Goal: Task Accomplishment & Management: Complete application form

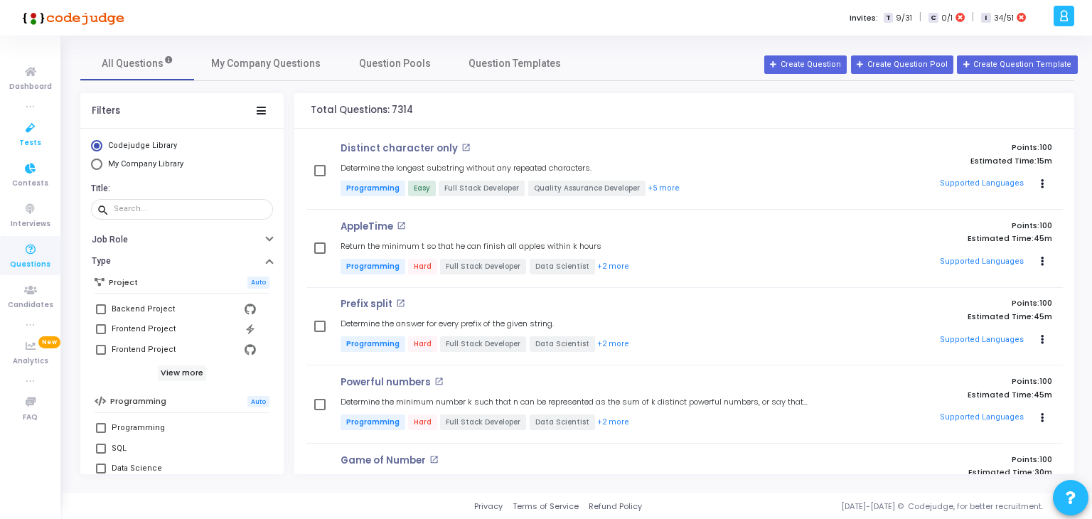
click at [23, 114] on link "Tests" at bounding box center [30, 133] width 60 height 39
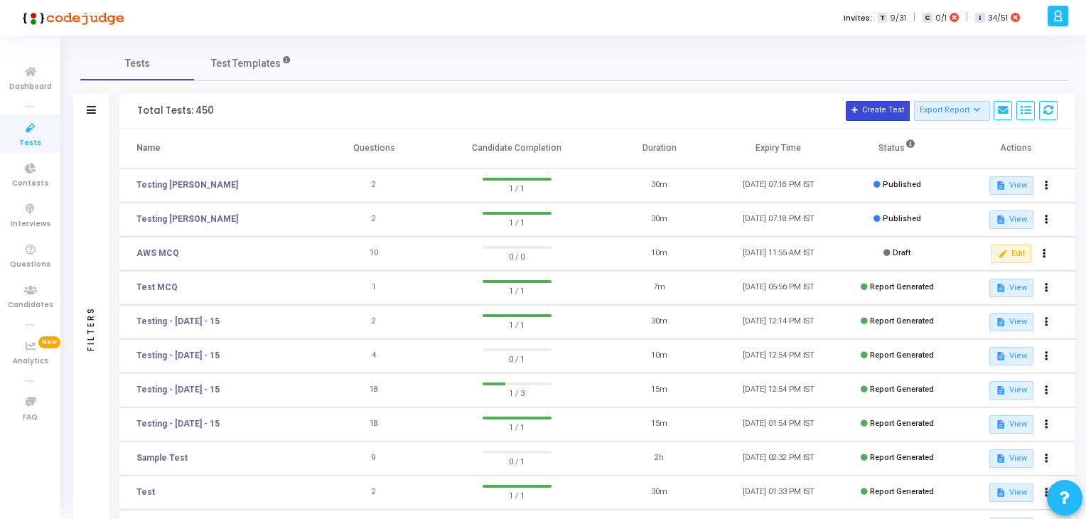
click at [871, 107] on button "Create Test" at bounding box center [878, 111] width 64 height 20
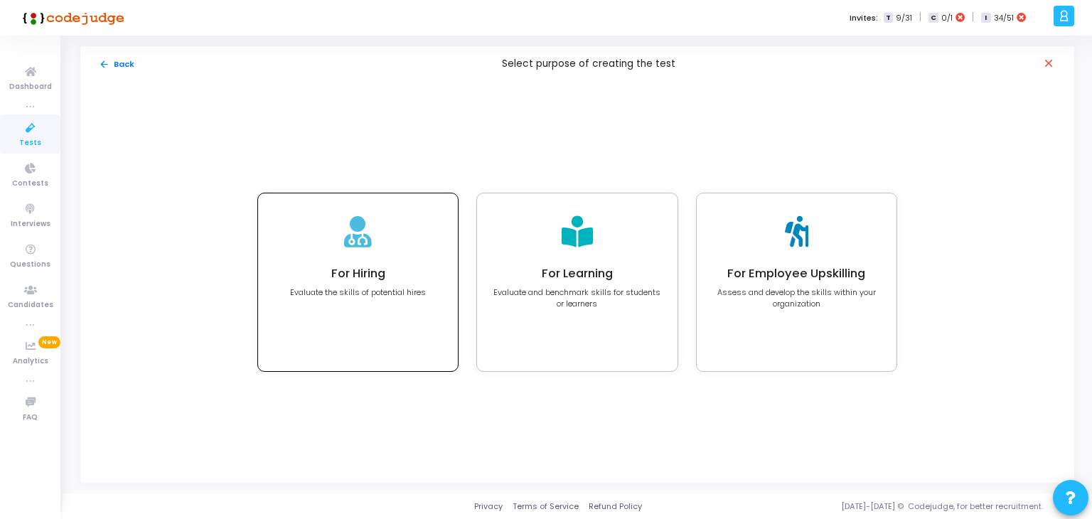
click at [412, 279] on h4 "For Hiring" at bounding box center [358, 274] width 136 height 14
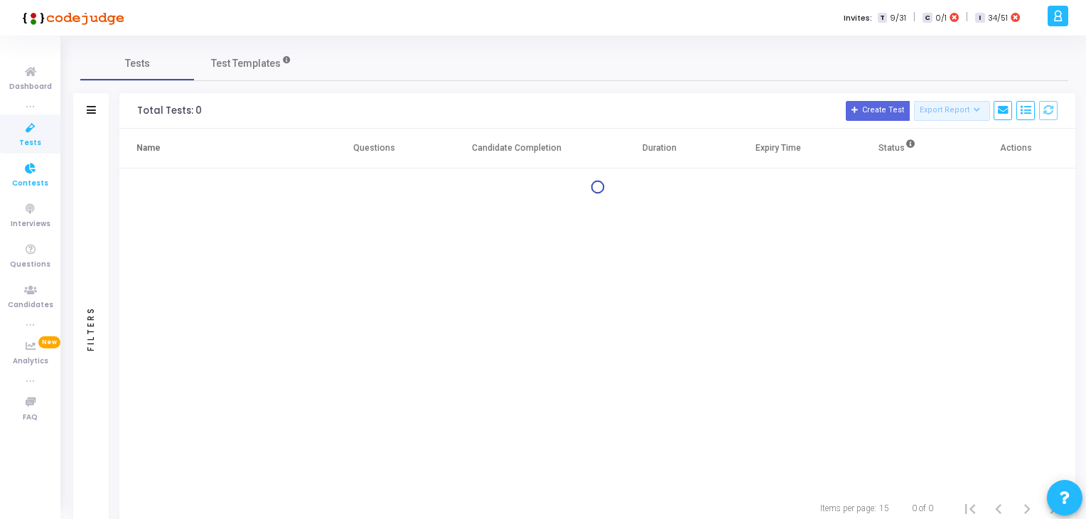
click at [20, 181] on span "Contests" at bounding box center [30, 184] width 36 height 12
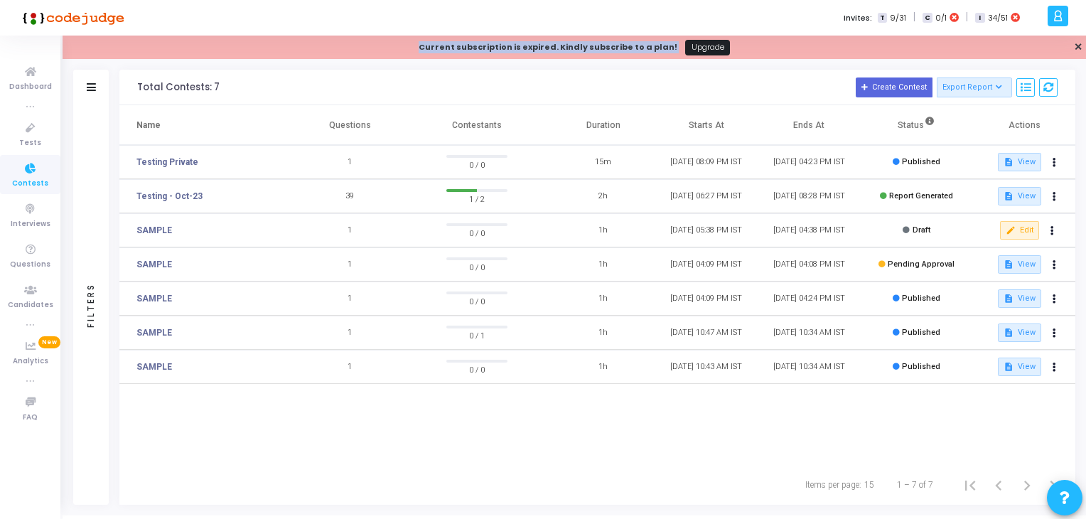
drag, startPoint x: 421, startPoint y: 45, endPoint x: 673, endPoint y: 46, distance: 252.3
click at [673, 46] on div "Current subscription is expired. Kindly subscribe to a plan! Upgrade ✕" at bounding box center [575, 47] width 1024 height 23
click at [31, 124] on icon at bounding box center [31, 128] width 30 height 18
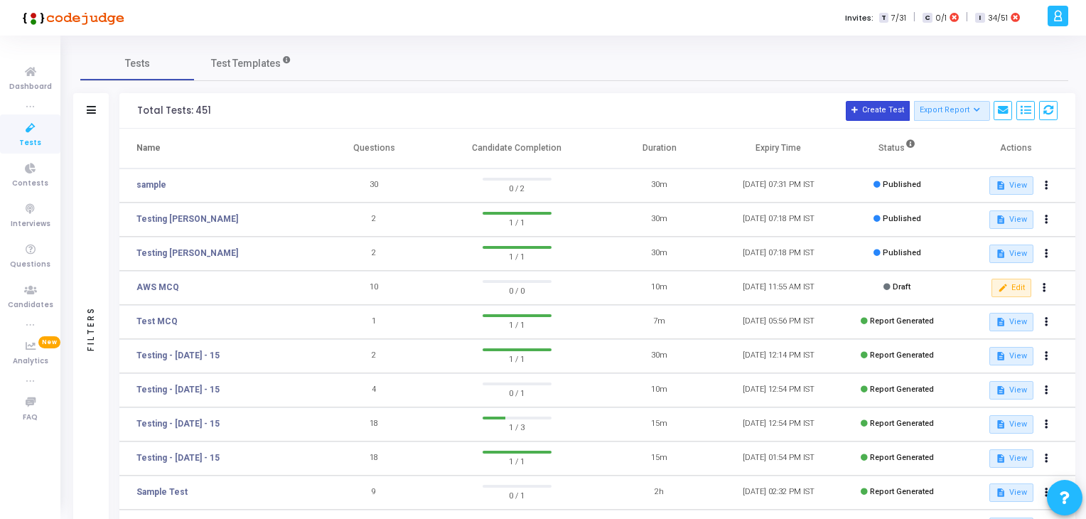
click at [891, 109] on button "Create Test" at bounding box center [878, 111] width 64 height 20
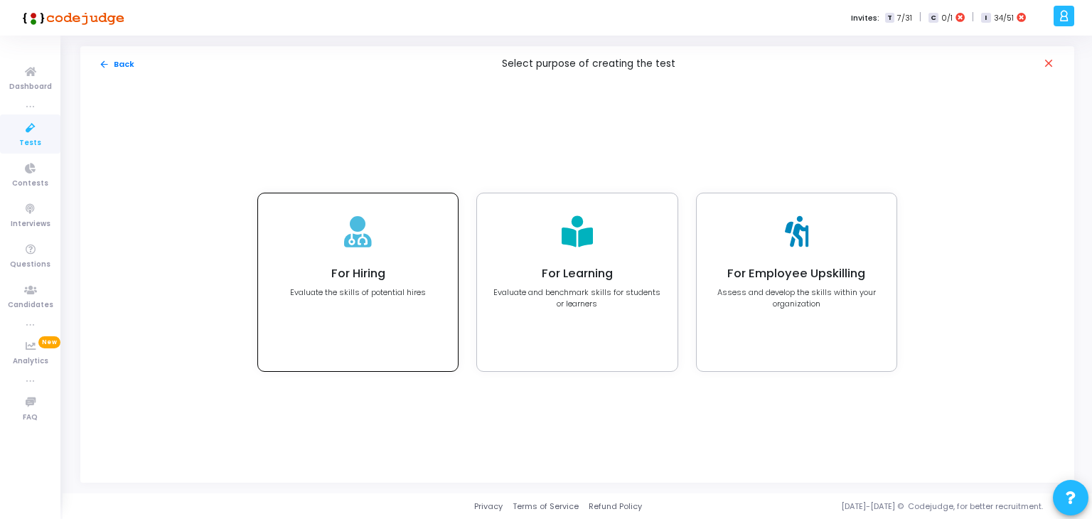
click at [387, 267] on h4 "For Hiring" at bounding box center [358, 274] width 136 height 14
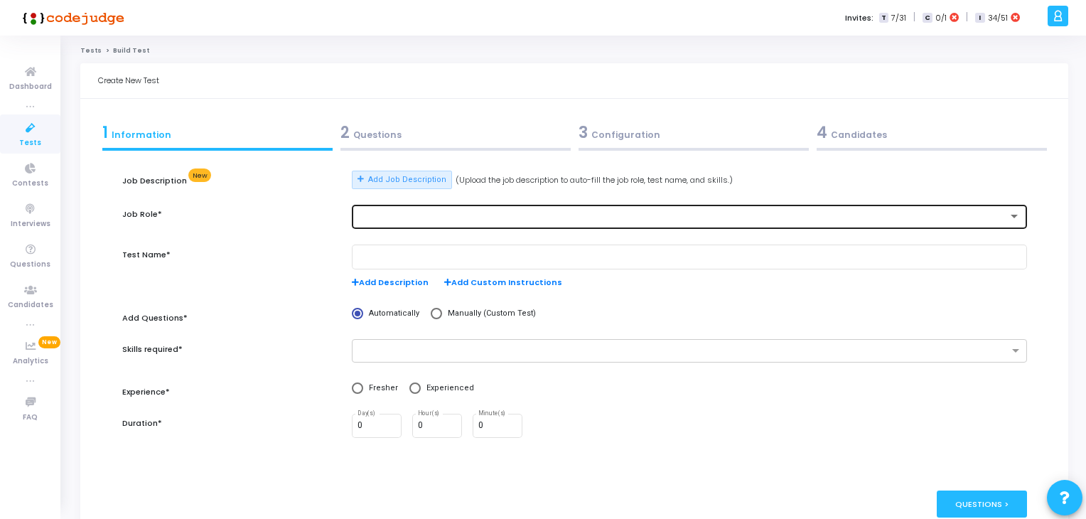
click at [417, 213] on div at bounding box center [683, 217] width 650 height 10
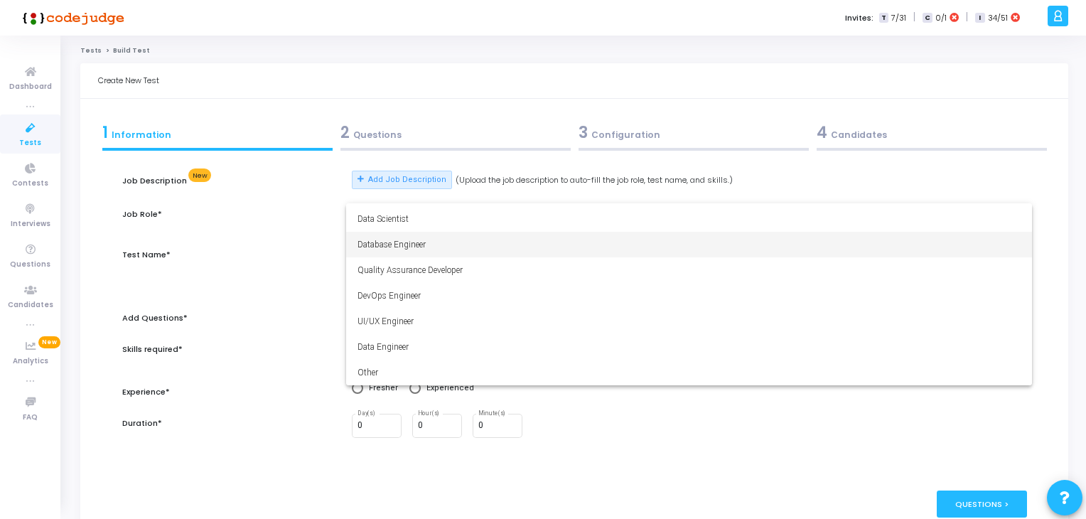
scroll to position [99, 0]
click at [287, 388] on div at bounding box center [543, 259] width 1086 height 519
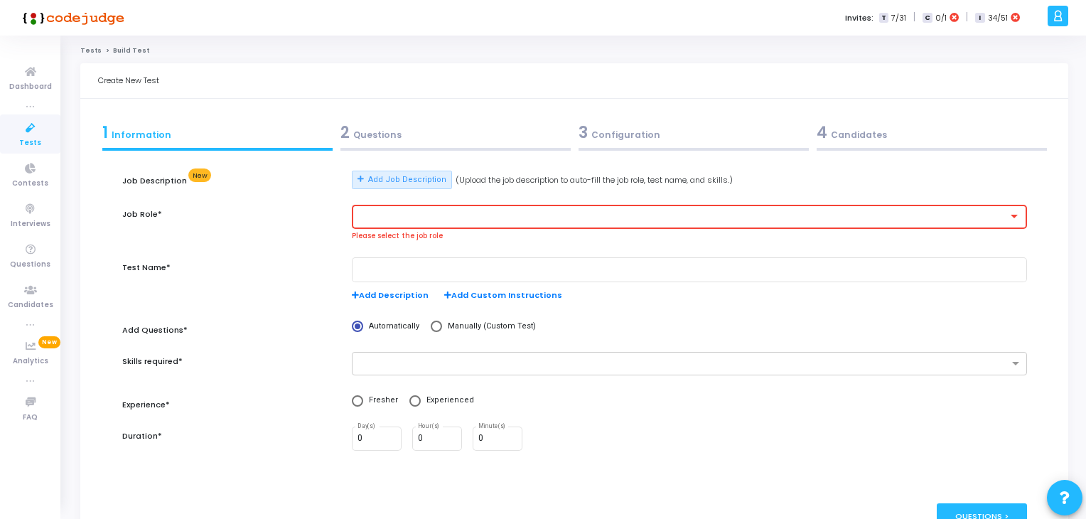
click at [591, 143] on div "3 Configuration" at bounding box center [694, 132] width 230 height 23
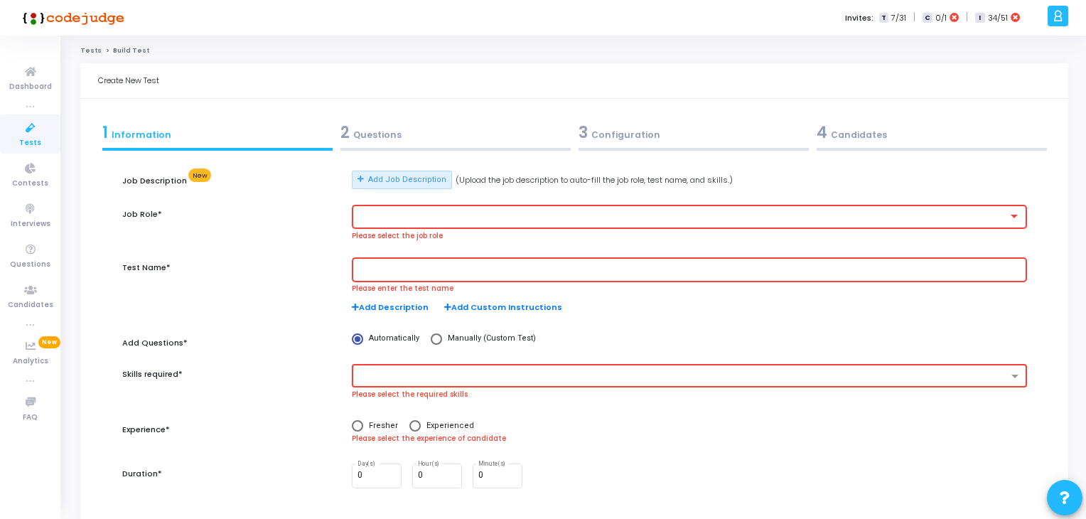
click at [472, 146] on div "2 Questions" at bounding box center [455, 136] width 238 height 38
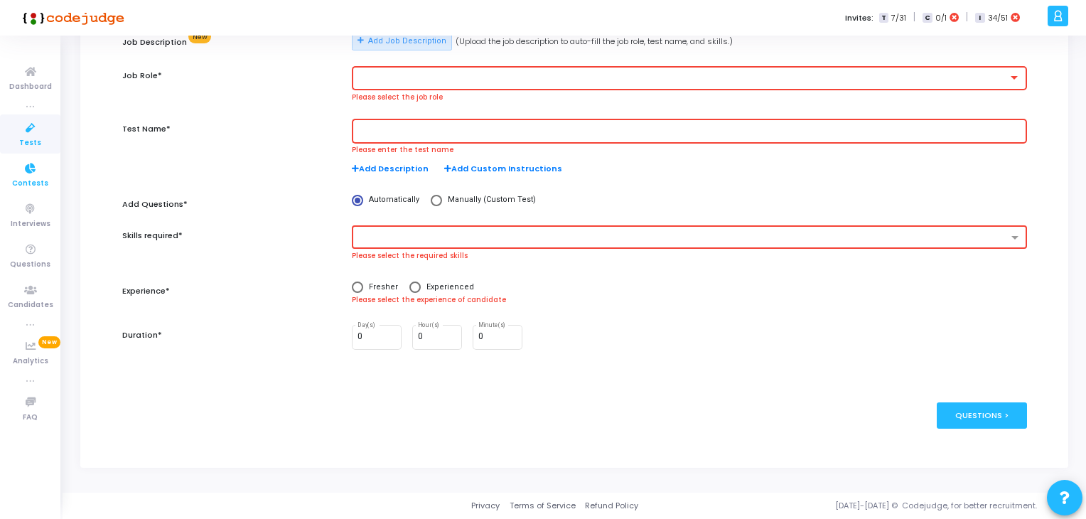
click at [40, 188] on span "Contests" at bounding box center [30, 184] width 36 height 12
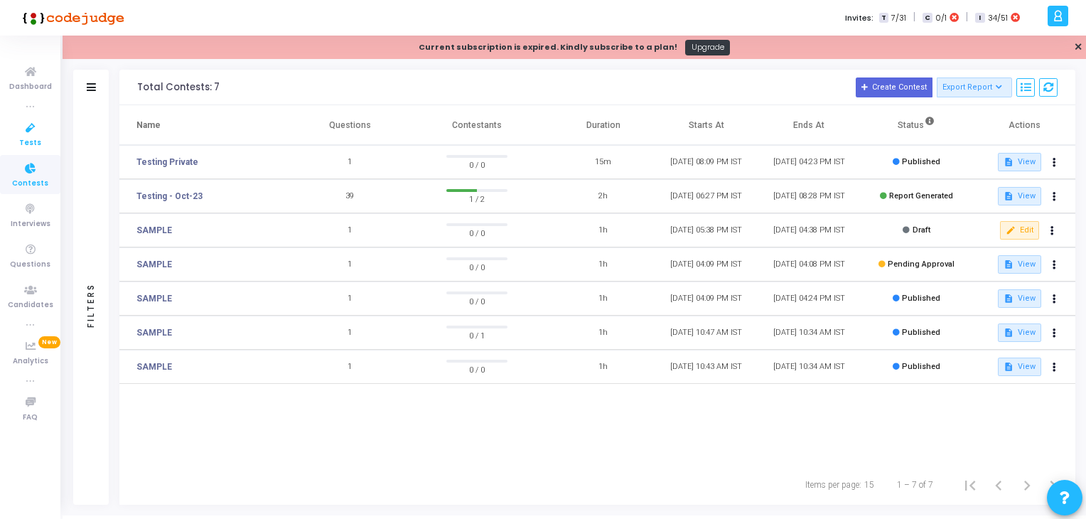
click at [20, 119] on icon at bounding box center [31, 128] width 30 height 18
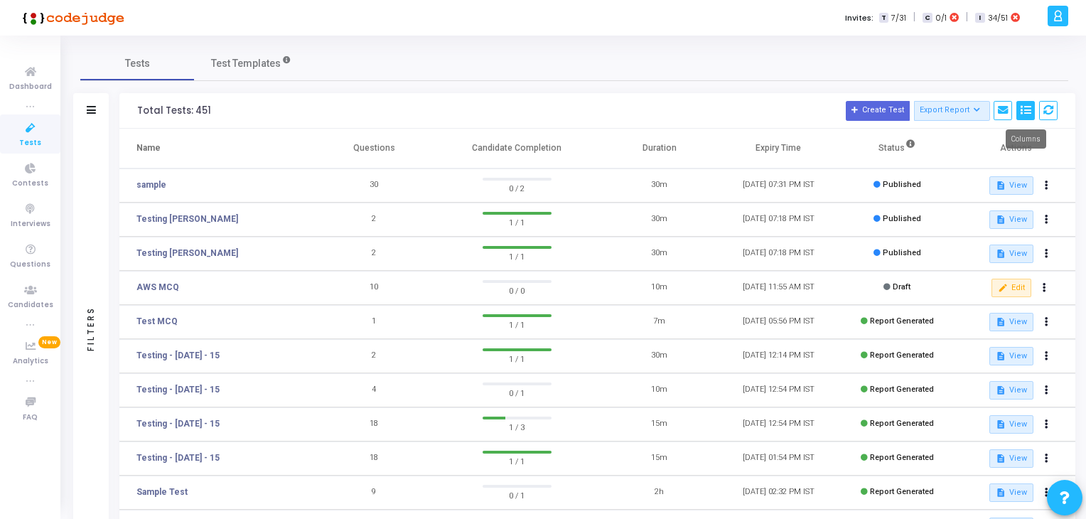
click at [1023, 107] on icon at bounding box center [1026, 110] width 10 height 10
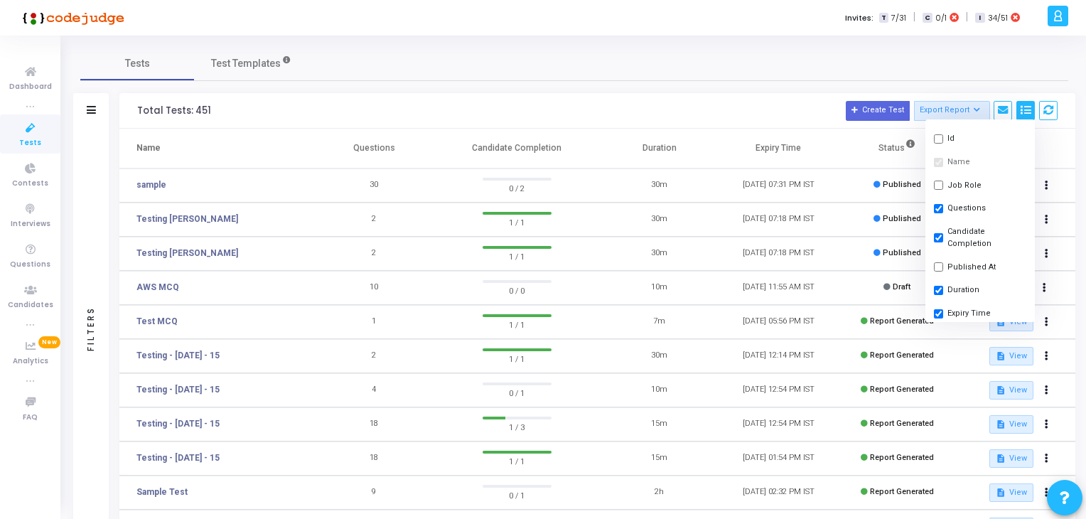
click at [1023, 107] on icon at bounding box center [1026, 110] width 10 height 10
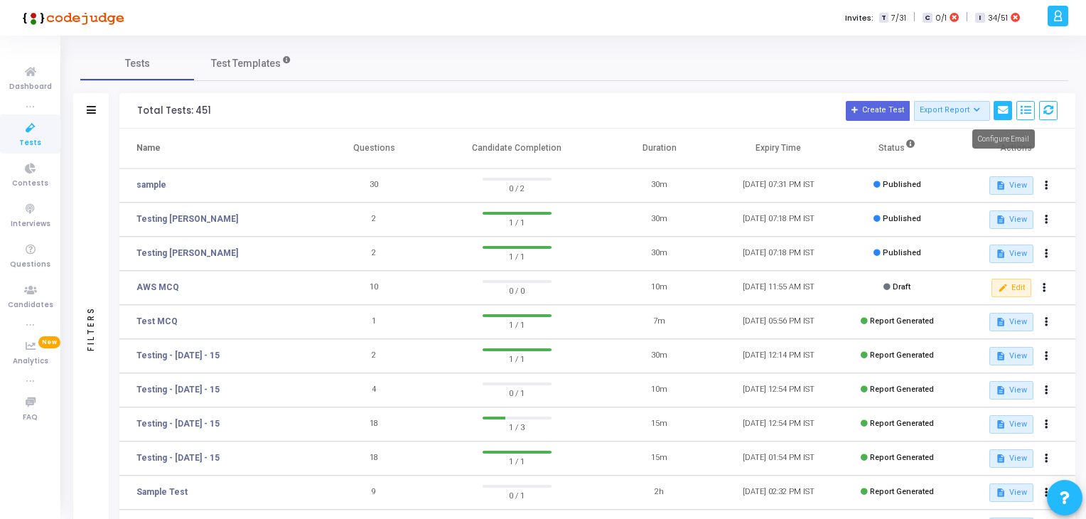
click at [1007, 108] on icon at bounding box center [1003, 110] width 10 height 10
click at [879, 114] on button "Create Test" at bounding box center [878, 111] width 64 height 20
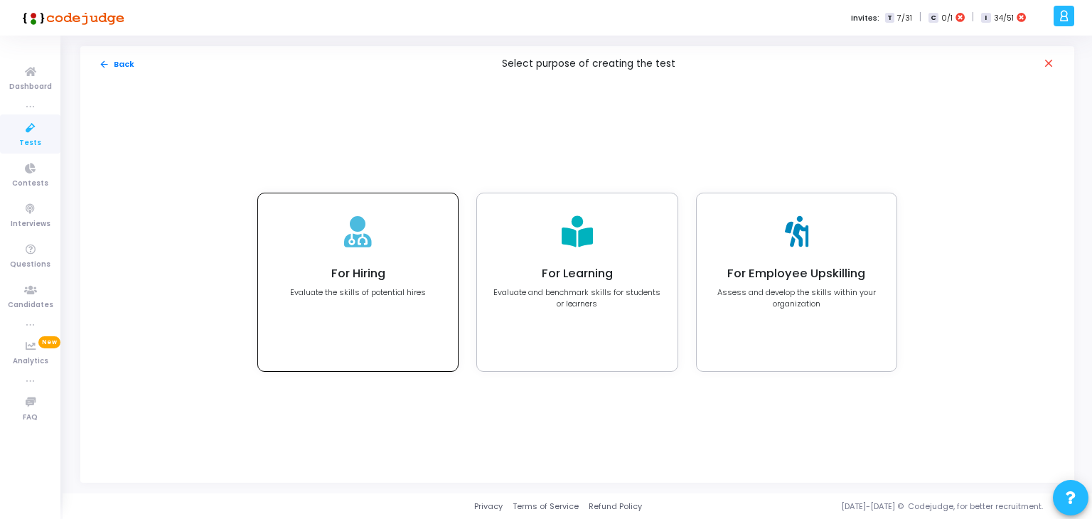
click at [401, 284] on div "For Hiring Evaluate the skills of potential hires" at bounding box center [358, 283] width 136 height 32
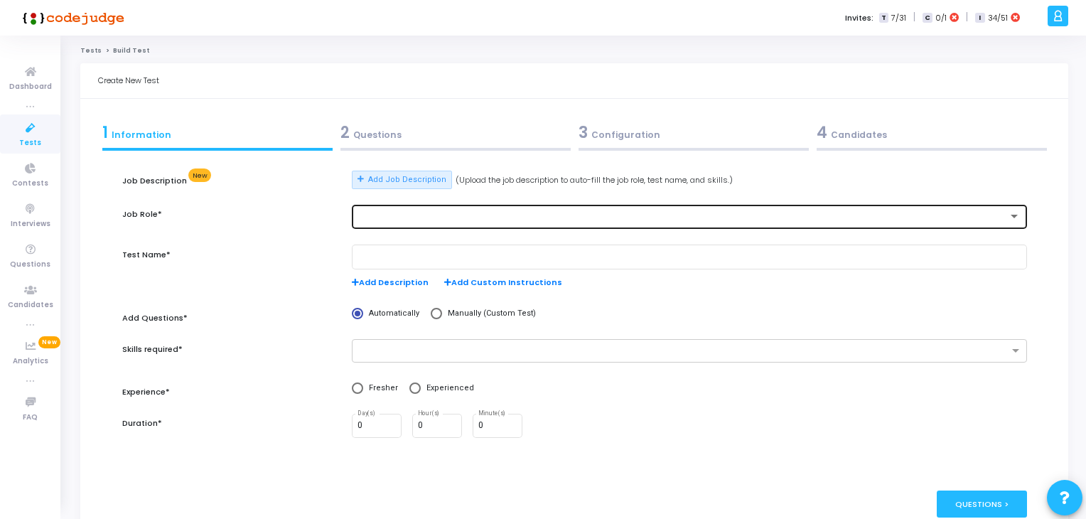
click at [414, 217] on div at bounding box center [683, 217] width 650 height 10
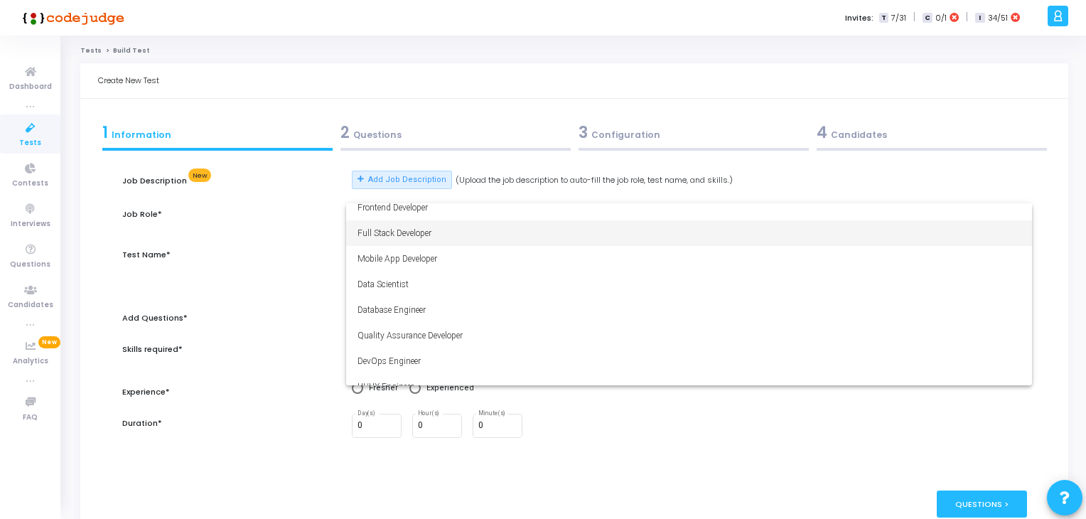
scroll to position [100, 0]
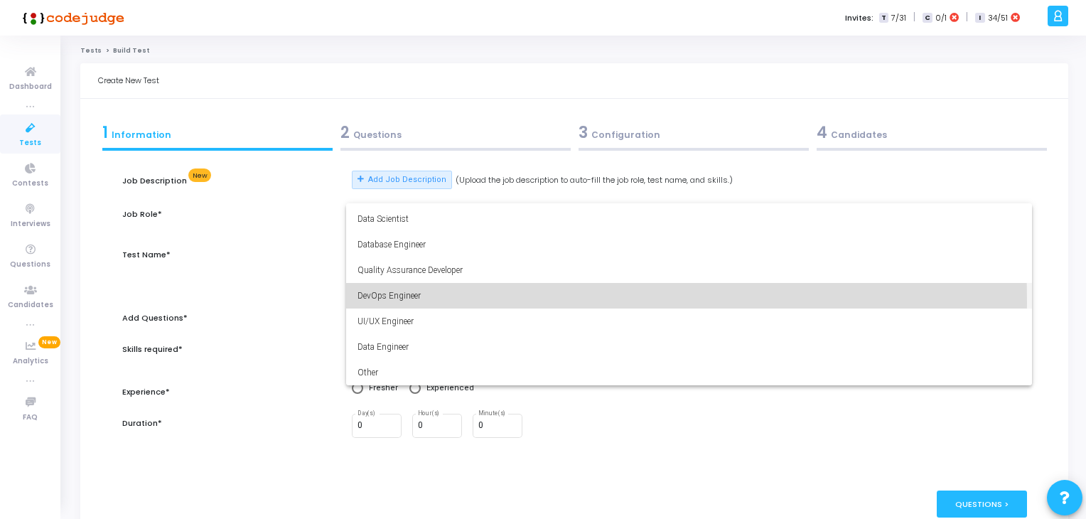
click at [348, 302] on mat-option "DevOps Engineer" at bounding box center [689, 296] width 686 height 26
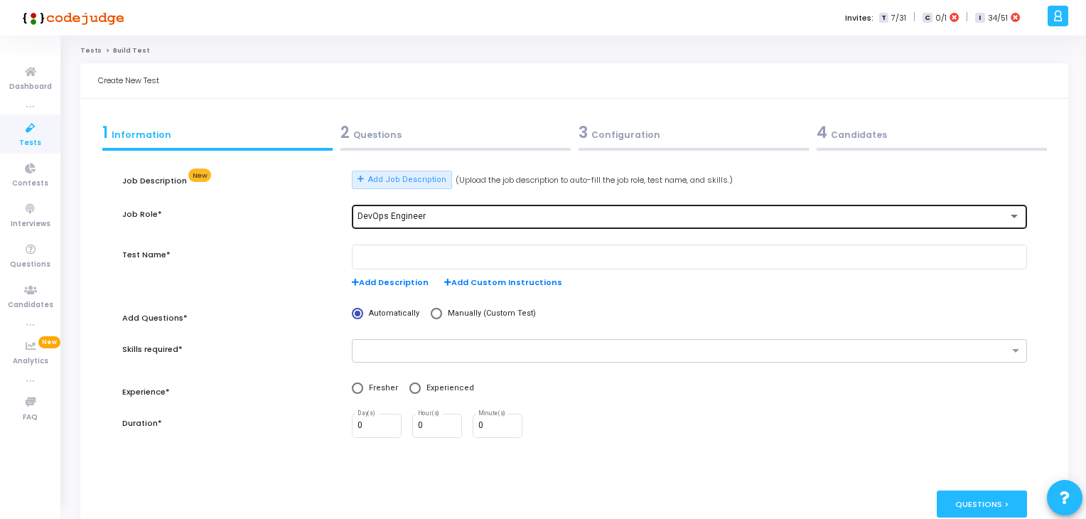
click at [429, 208] on div "DevOps Engineer" at bounding box center [689, 216] width 663 height 26
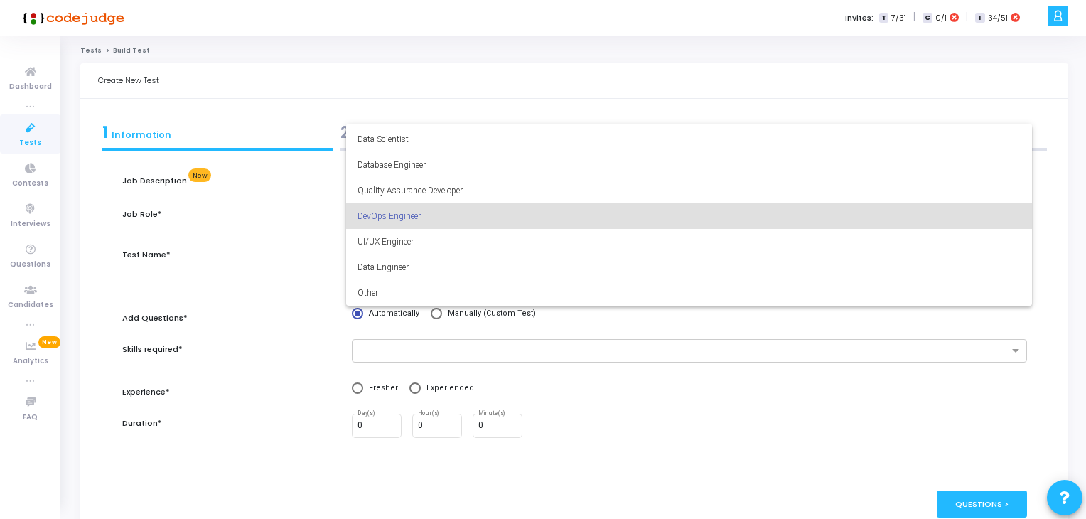
click at [305, 356] on div at bounding box center [543, 259] width 1086 height 519
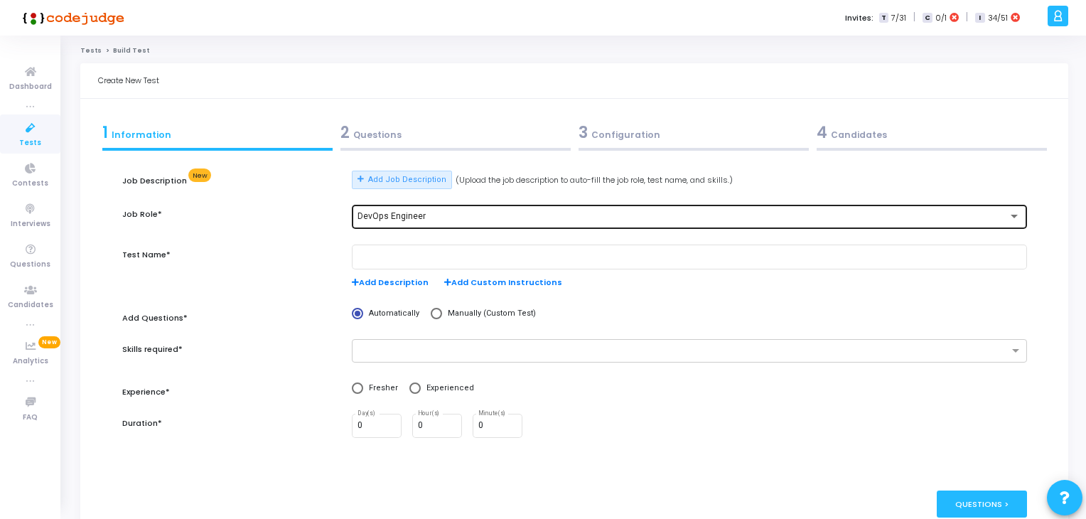
click at [430, 217] on div "DevOps Engineer" at bounding box center [683, 217] width 650 height 10
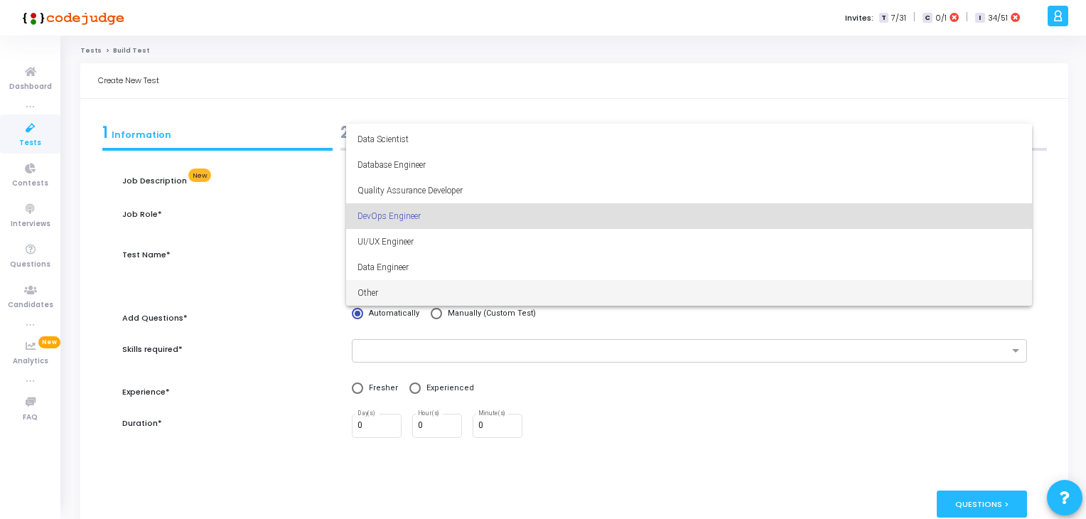
scroll to position [0, 0]
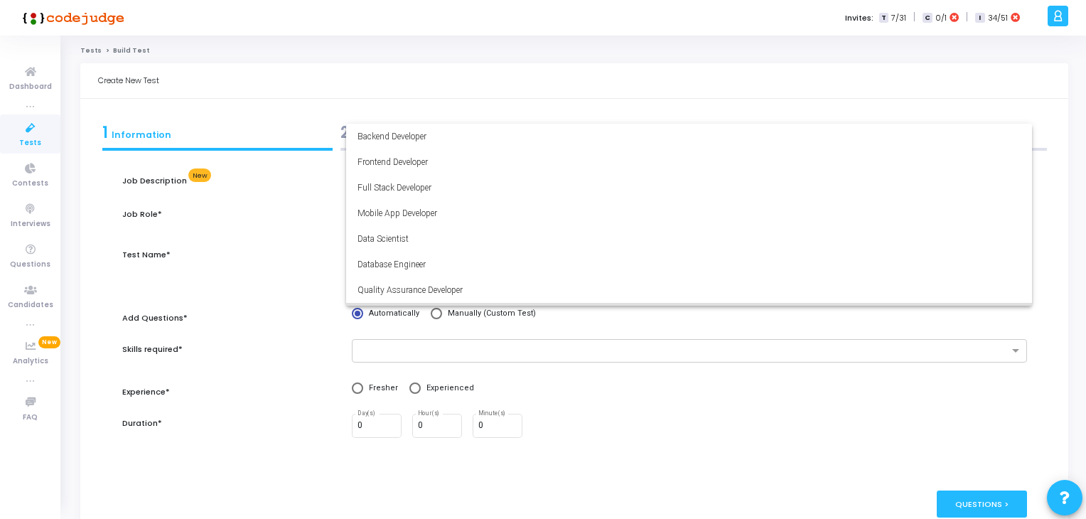
click at [318, 212] on div at bounding box center [543, 259] width 1086 height 519
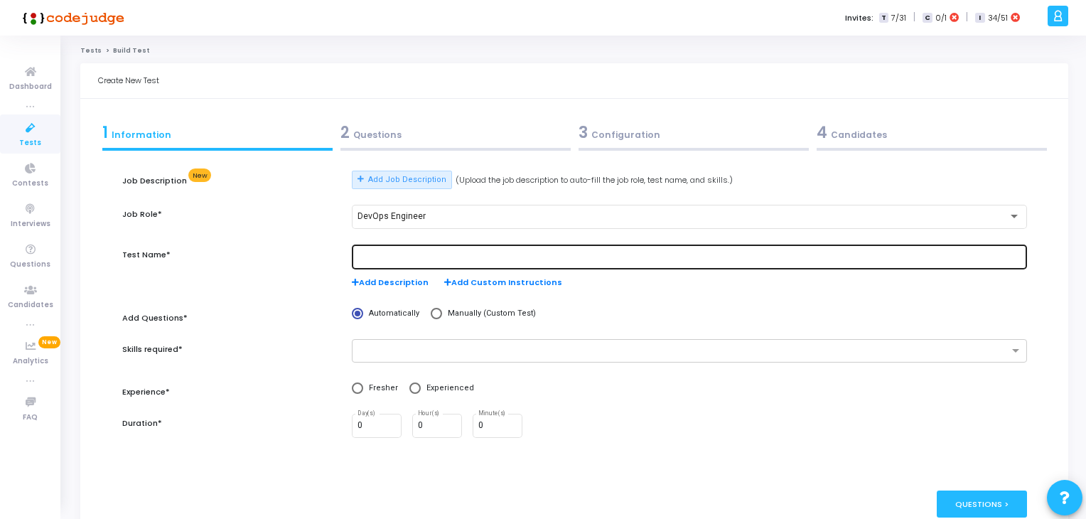
click at [392, 254] on input "text" at bounding box center [689, 257] width 663 height 10
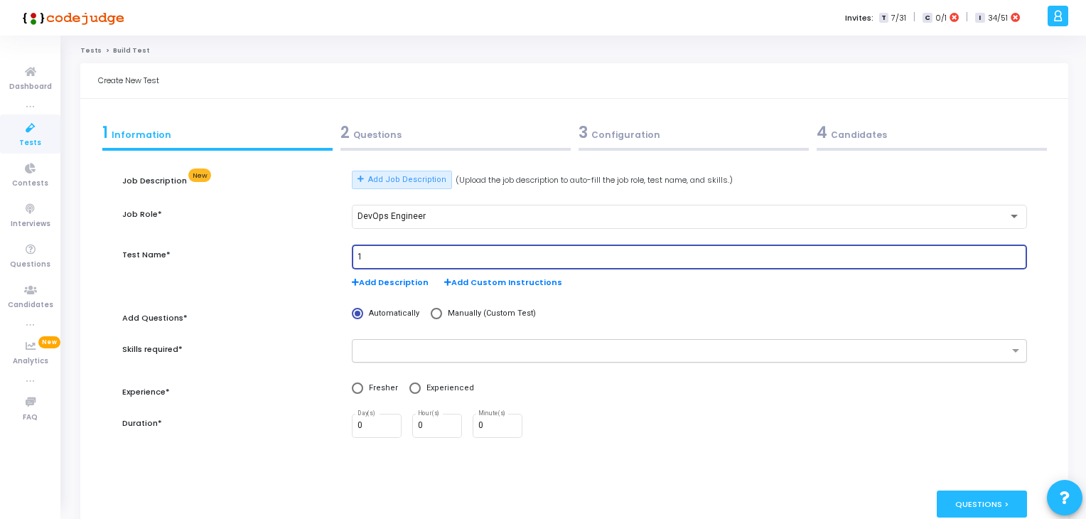
type input "1"
click at [368, 349] on input "text" at bounding box center [684, 351] width 649 height 12
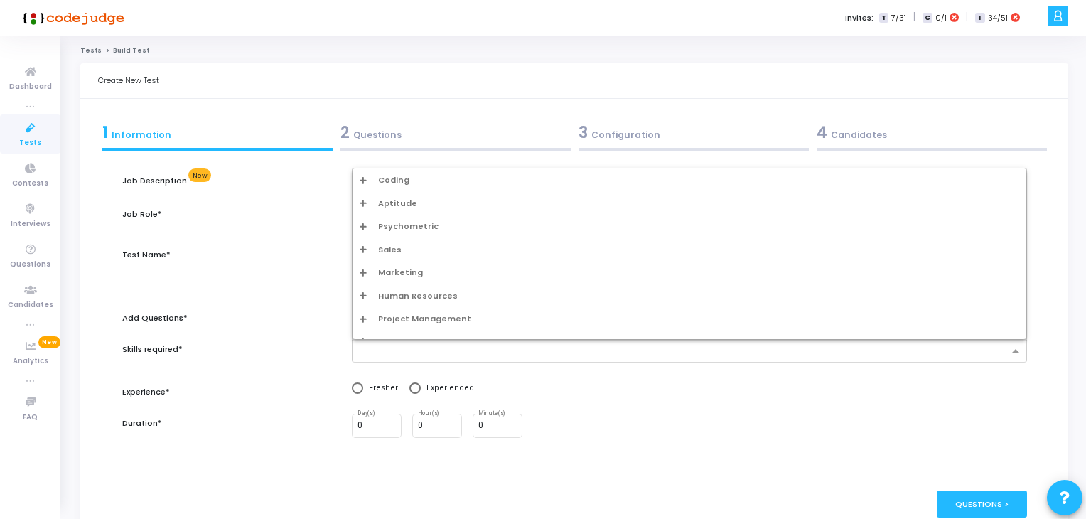
scroll to position [14, 0]
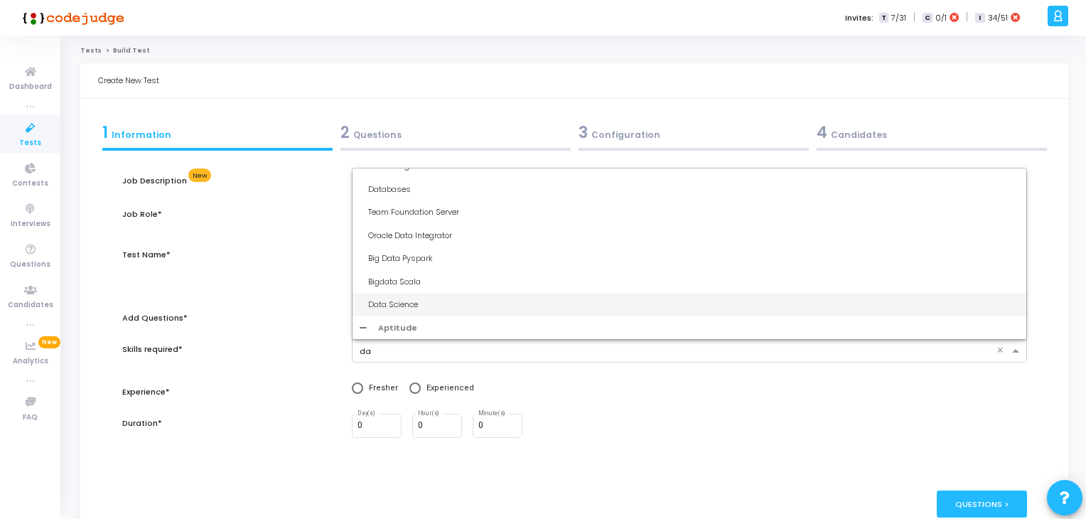
type input "d"
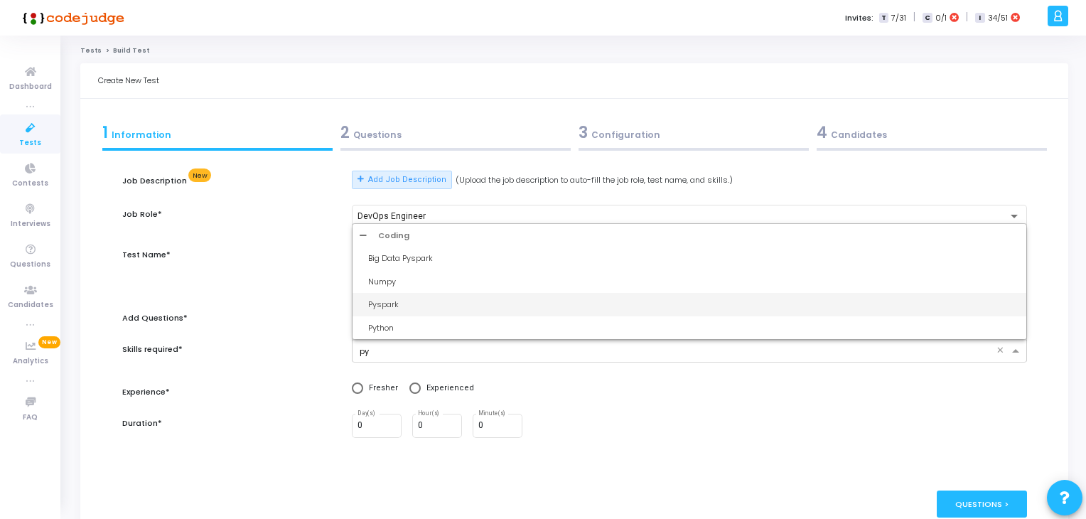
scroll to position [0, 0]
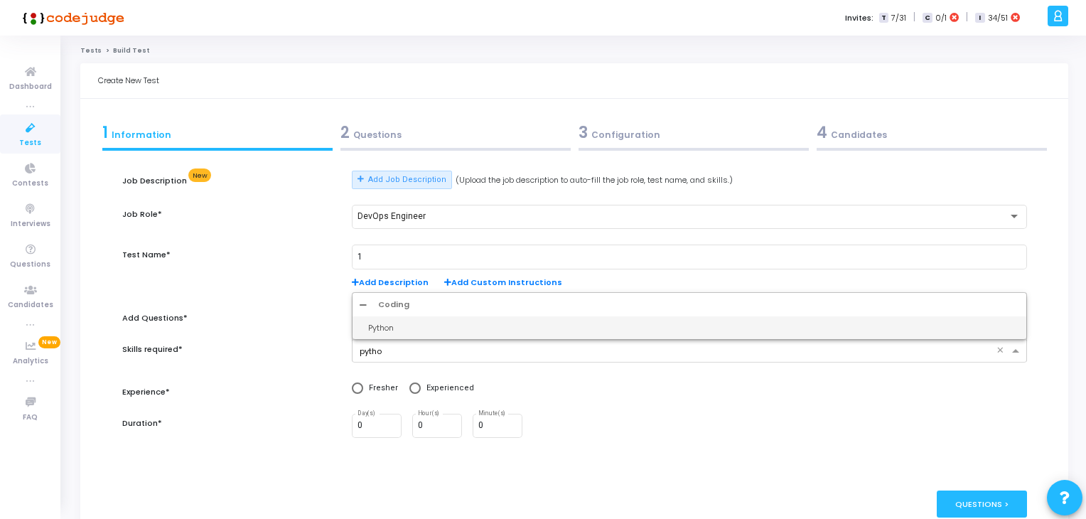
type input "python"
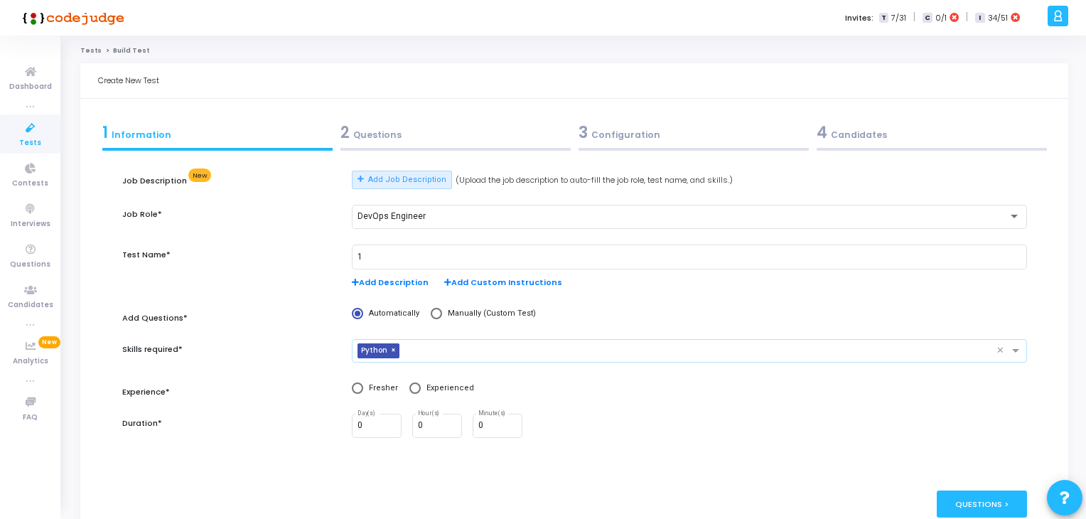
click at [357, 387] on span at bounding box center [357, 387] width 11 height 11
click at [357, 387] on input "Fresher" at bounding box center [357, 387] width 11 height 11
radio input "true"
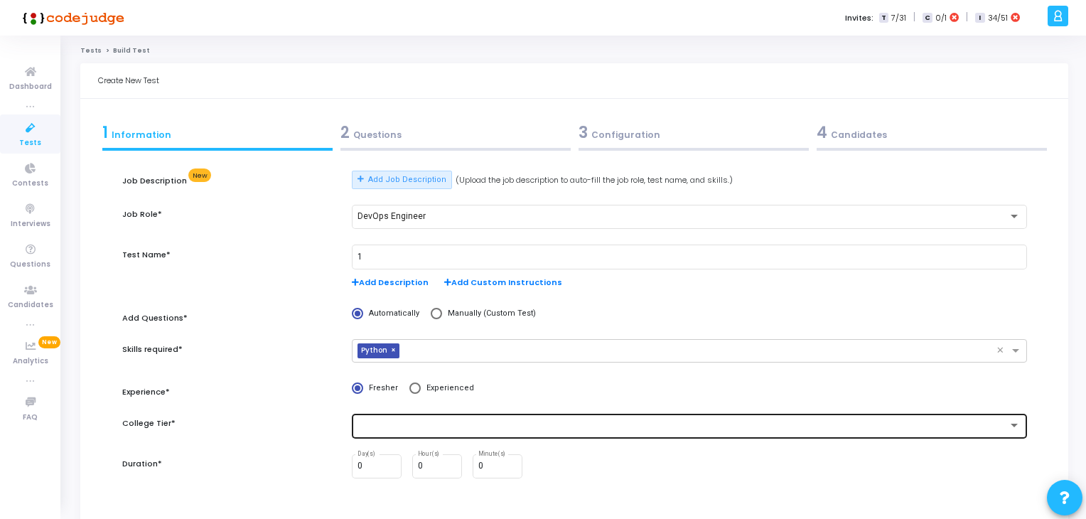
click at [414, 433] on div at bounding box center [689, 425] width 663 height 26
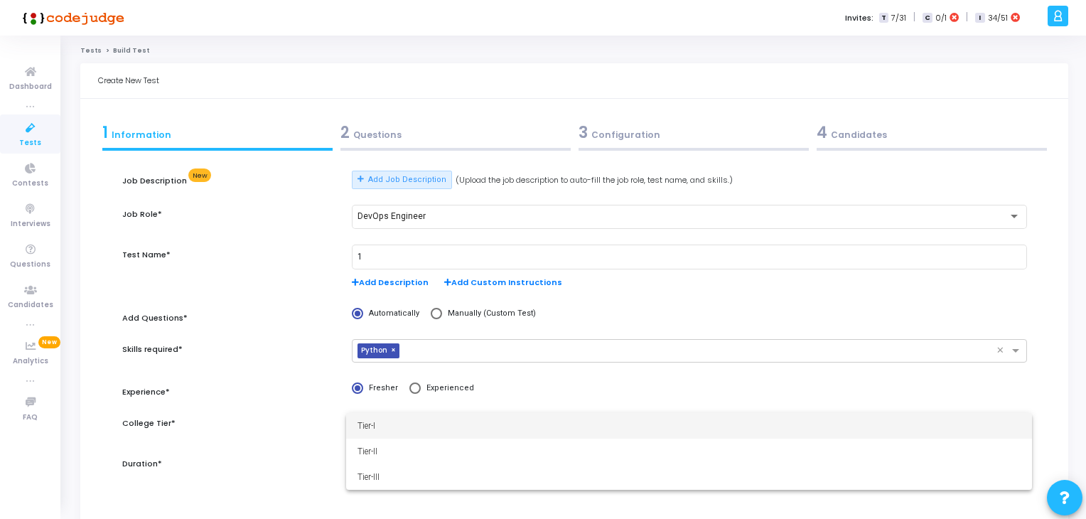
click at [376, 429] on span "Tier-I" at bounding box center [689, 426] width 663 height 26
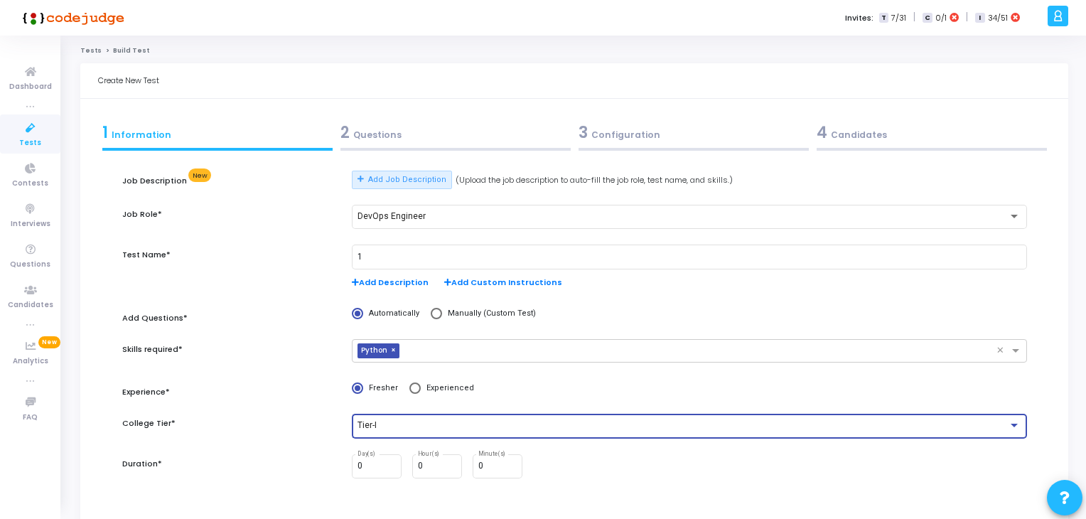
scroll to position [17, 0]
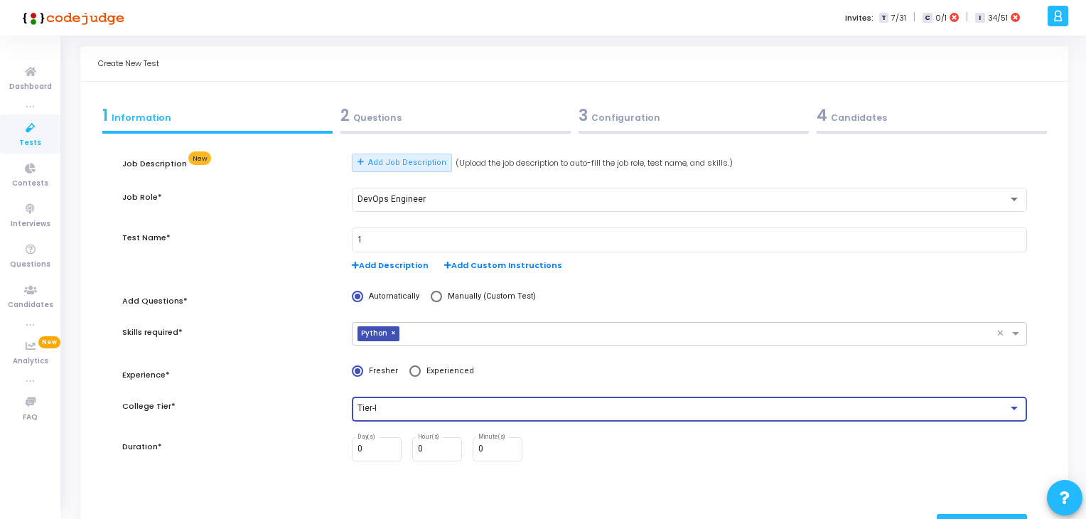
click at [394, 415] on div "Tier-I" at bounding box center [689, 407] width 663 height 26
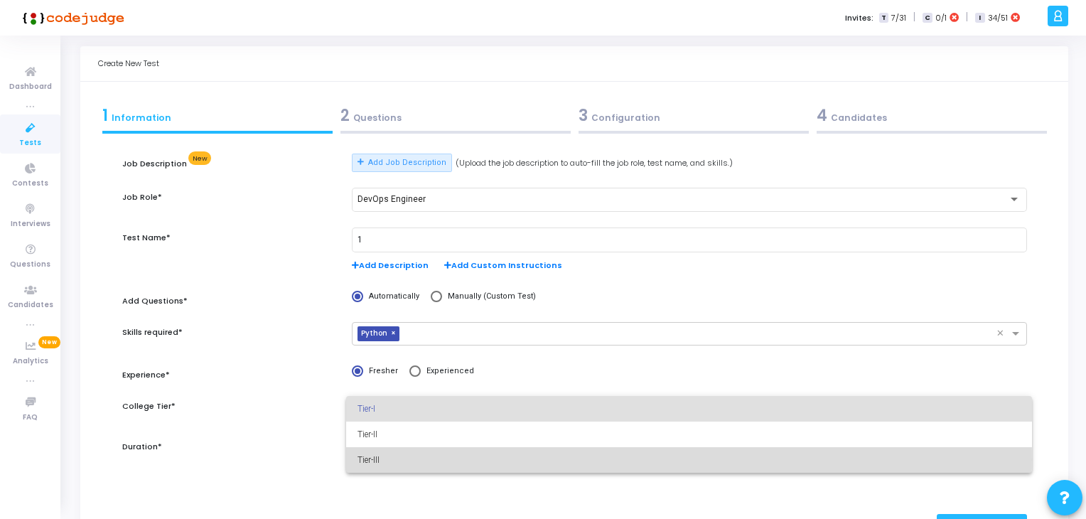
click at [387, 459] on span "Tier-III" at bounding box center [689, 460] width 663 height 26
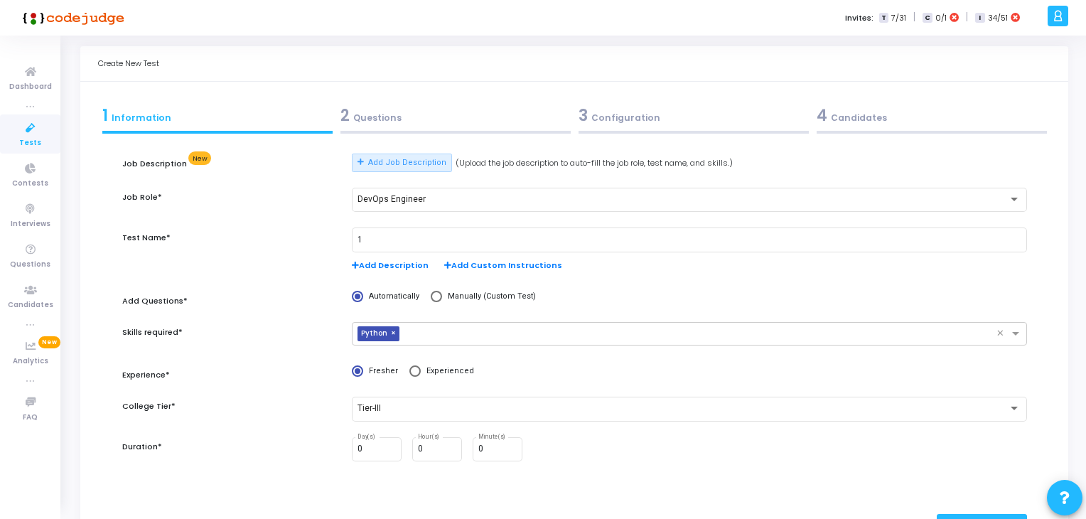
click at [407, 451] on div "0 Day(s) 0 Hour(s) 0 Minute(s)" at bounding box center [689, 449] width 675 height 25
click at [425, 451] on input "0" at bounding box center [437, 449] width 38 height 10
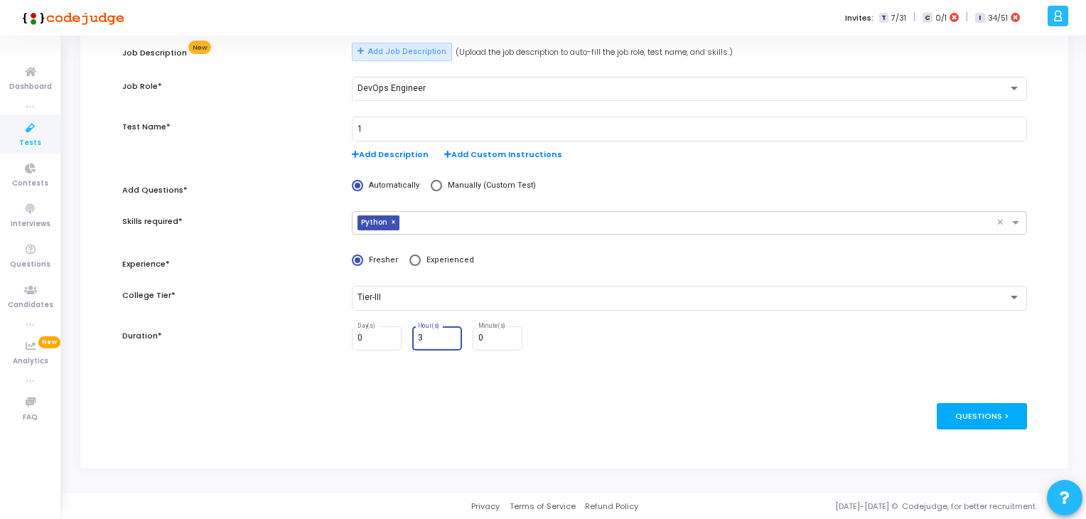
type input "3"
click at [992, 419] on div "Questions >" at bounding box center [982, 416] width 90 height 26
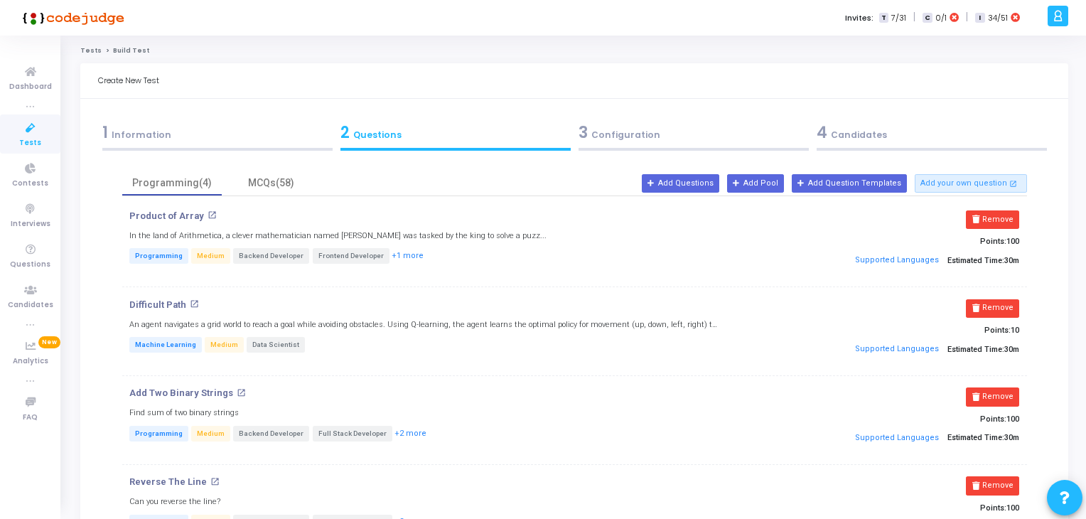
scroll to position [196, 0]
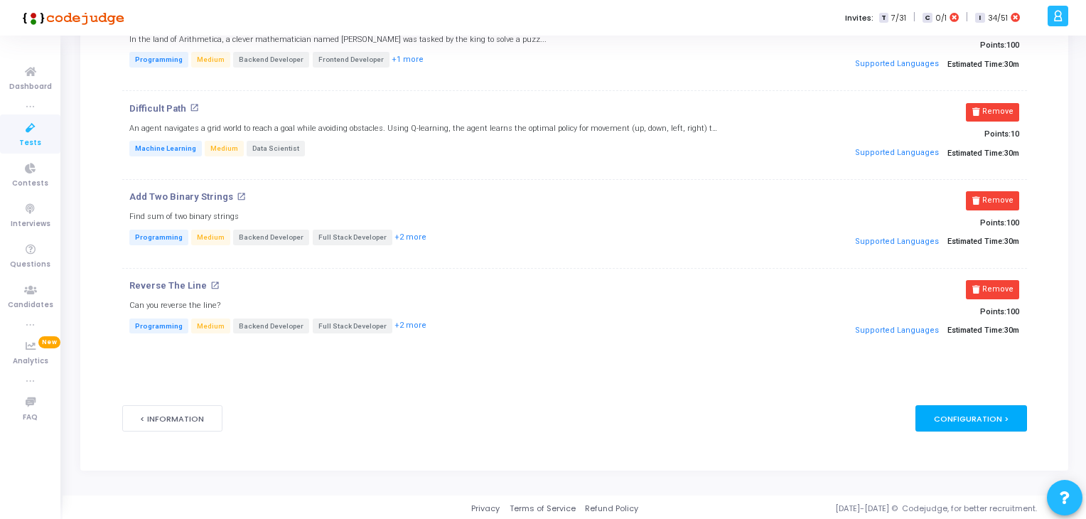
click at [992, 417] on div "Configuration >" at bounding box center [972, 418] width 112 height 26
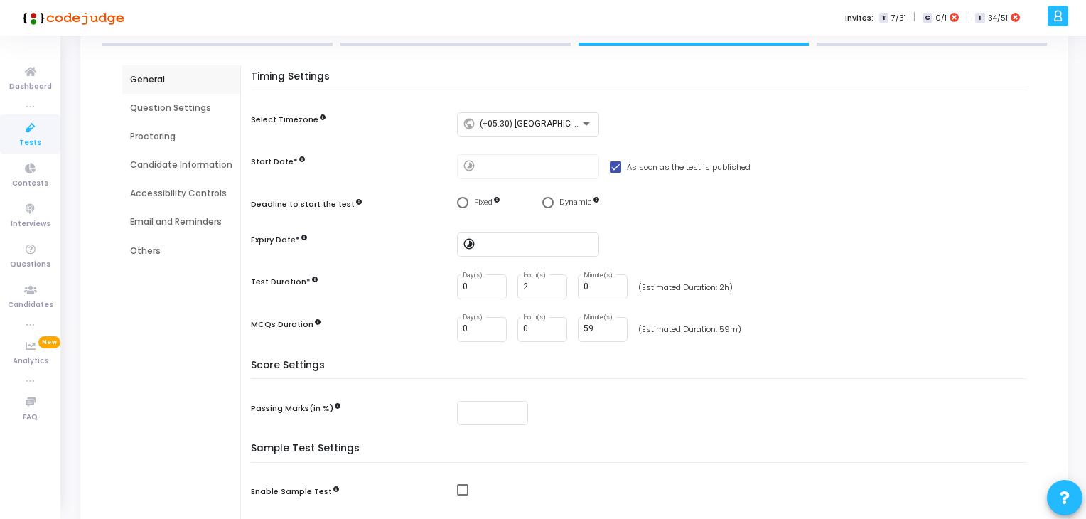
scroll to position [0, 0]
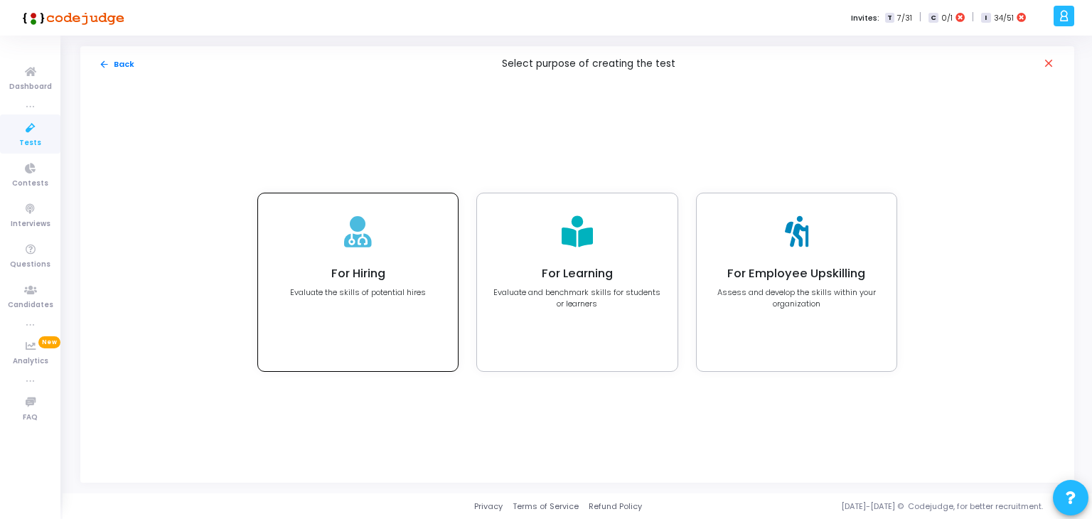
click at [398, 264] on div "For Hiring Evaluate the skills of potential hires" at bounding box center [358, 282] width 200 height 178
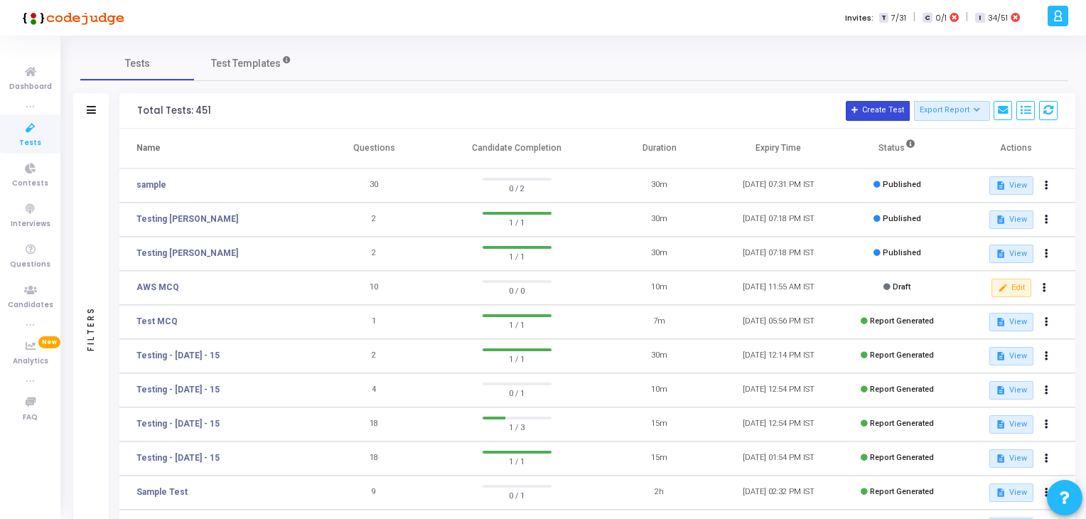
click at [867, 109] on button "Create Test" at bounding box center [878, 111] width 64 height 20
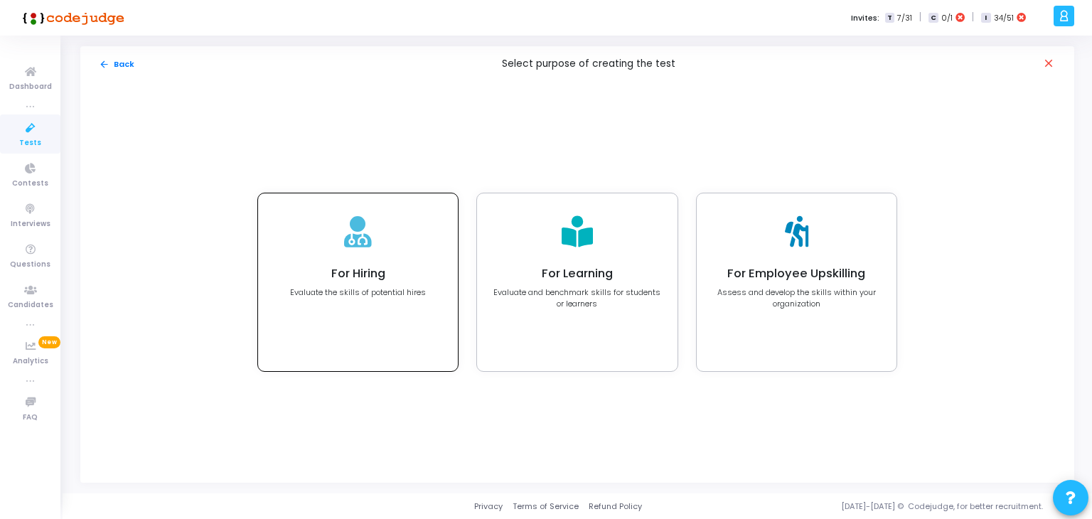
click at [407, 262] on div "For Hiring Evaluate the skills of potential hires" at bounding box center [358, 282] width 200 height 178
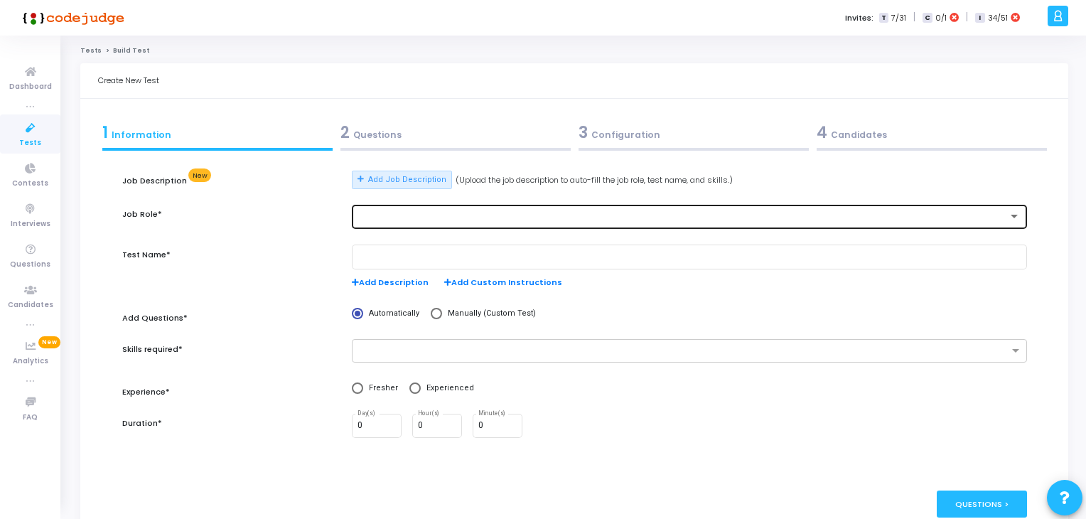
click at [390, 222] on div at bounding box center [689, 216] width 663 height 26
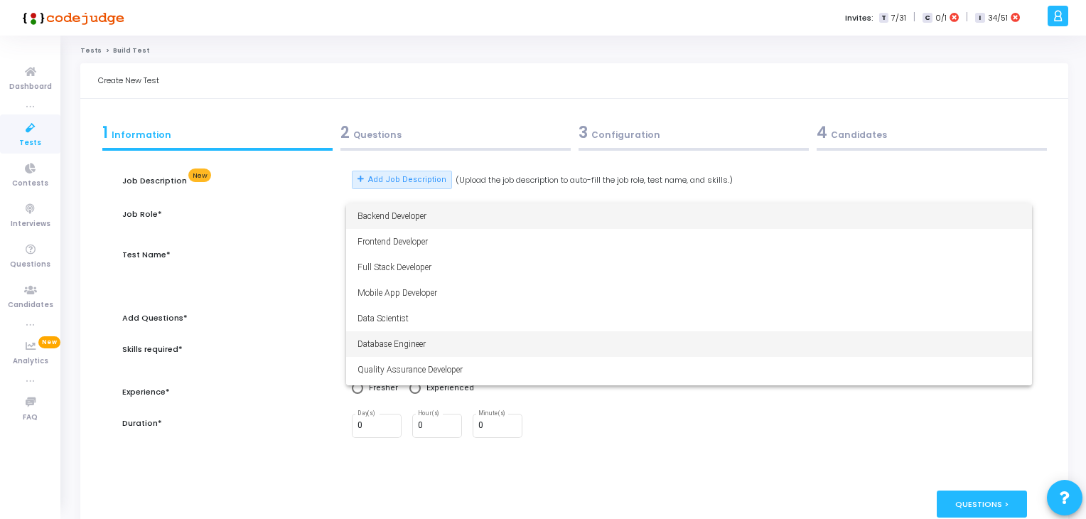
click at [400, 331] on span "Database Engineer" at bounding box center [689, 344] width 663 height 26
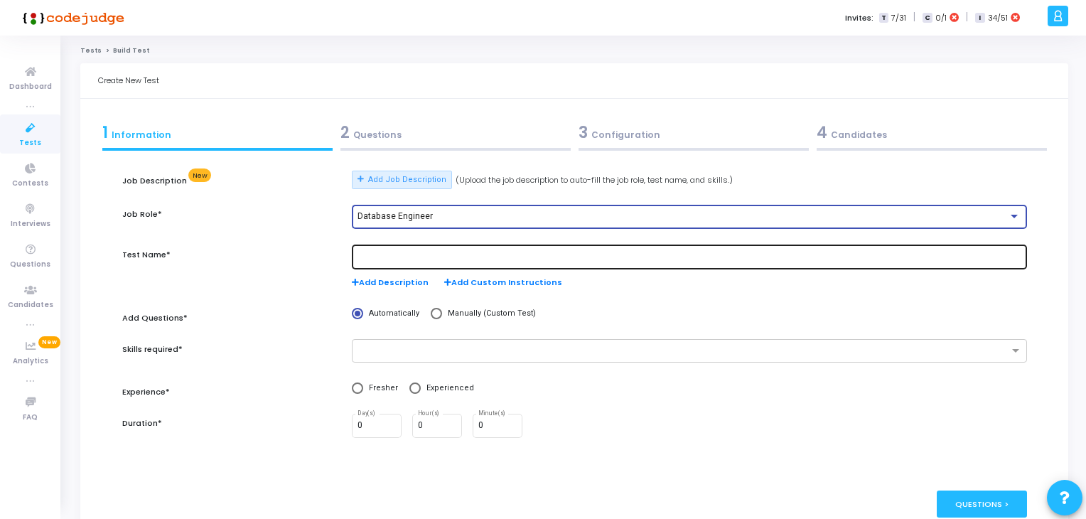
click at [376, 259] on input "text" at bounding box center [689, 257] width 663 height 10
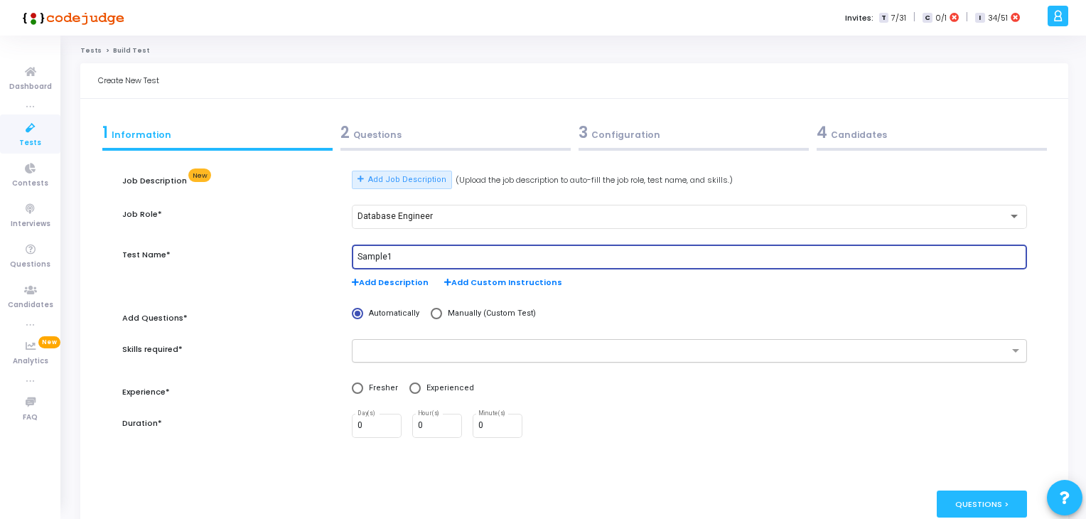
type input "Sample1"
click at [403, 356] on input "text" at bounding box center [684, 351] width 649 height 12
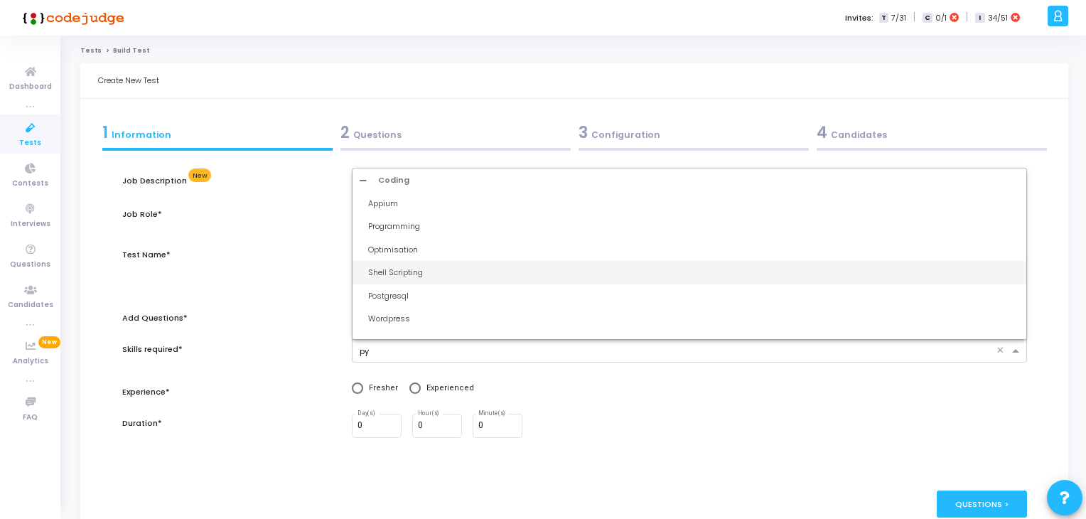
type input "pyt"
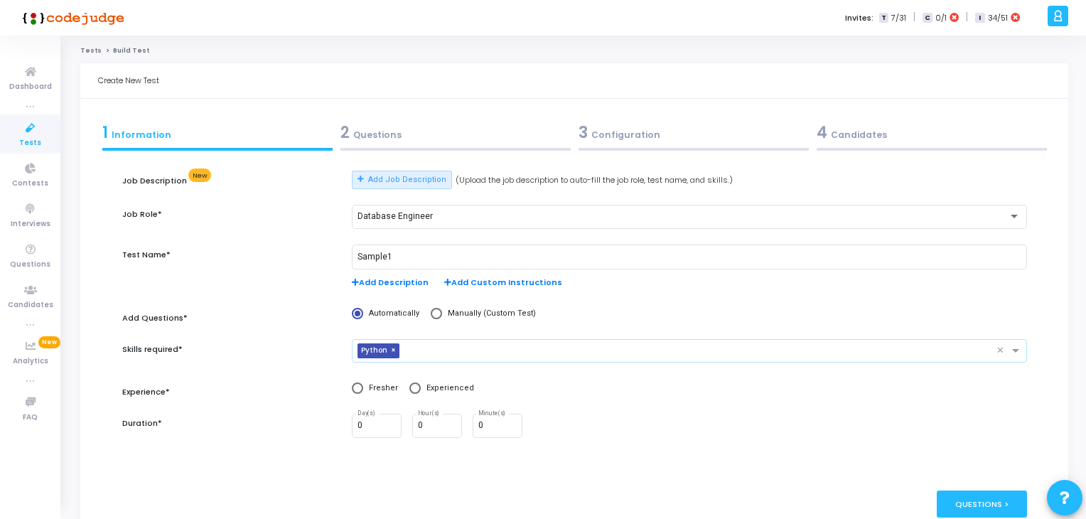
click at [353, 392] on span at bounding box center [357, 387] width 11 height 11
click at [353, 392] on input "Fresher" at bounding box center [357, 387] width 11 height 11
radio input "true"
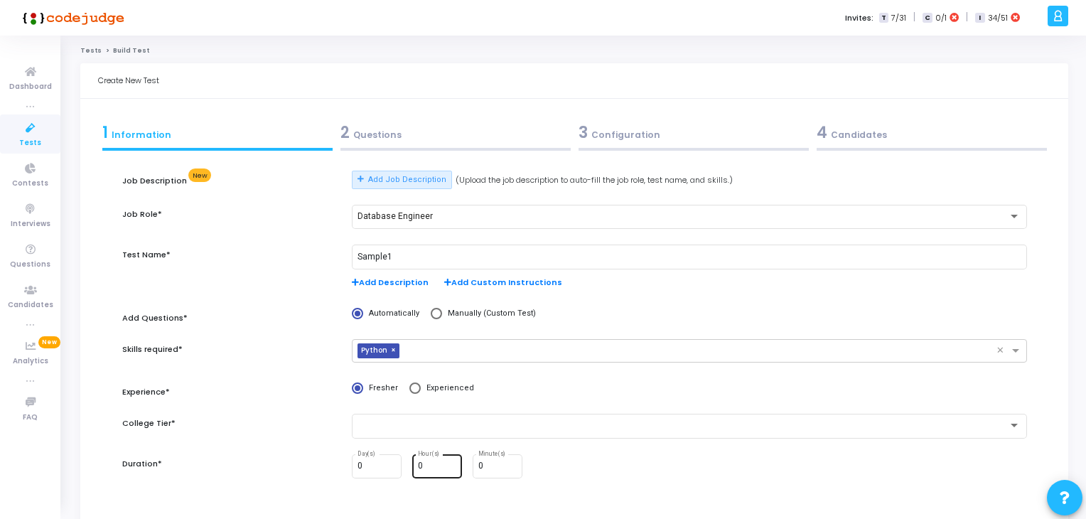
click at [431, 462] on input "0" at bounding box center [437, 466] width 38 height 10
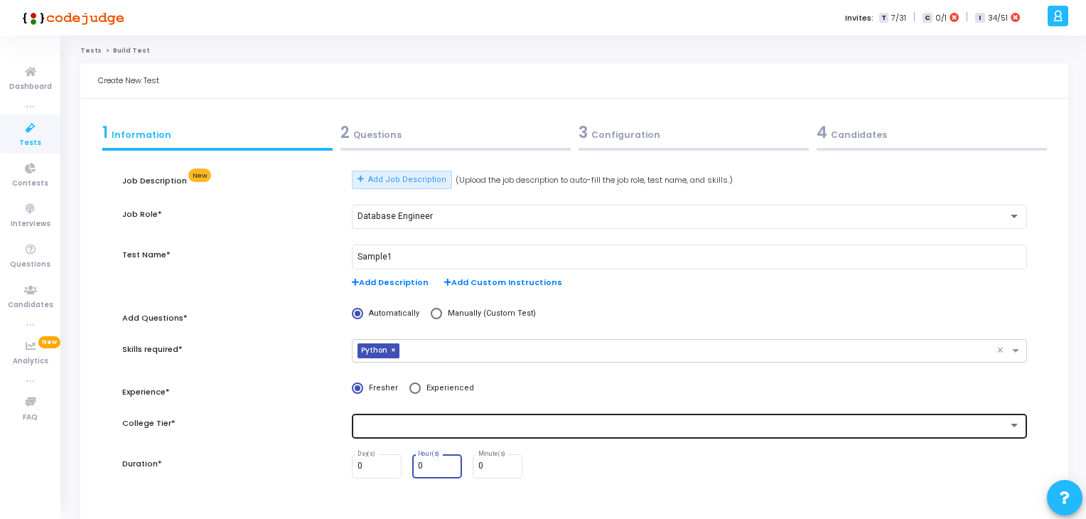
click at [404, 430] on div at bounding box center [689, 425] width 663 height 26
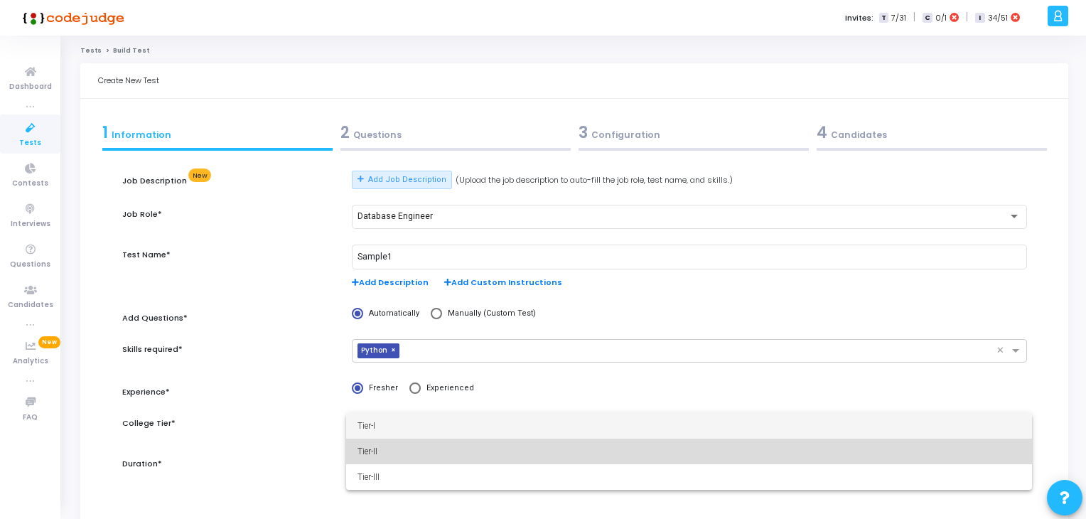
click at [382, 463] on span "Tier-II" at bounding box center [689, 452] width 663 height 26
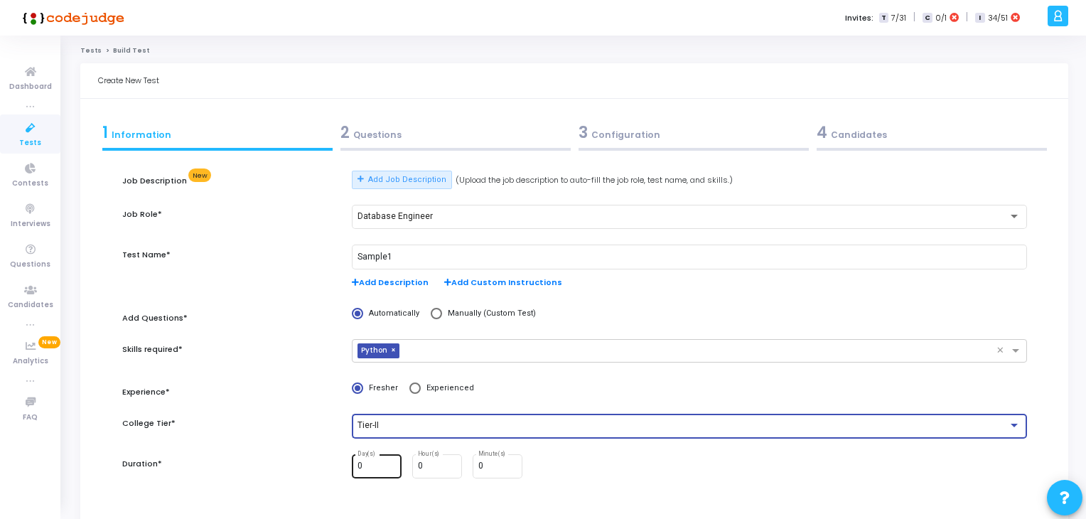
click at [401, 464] on div "0 Day(s) 0 Hour(s) 0 Minute(s)" at bounding box center [689, 466] width 675 height 25
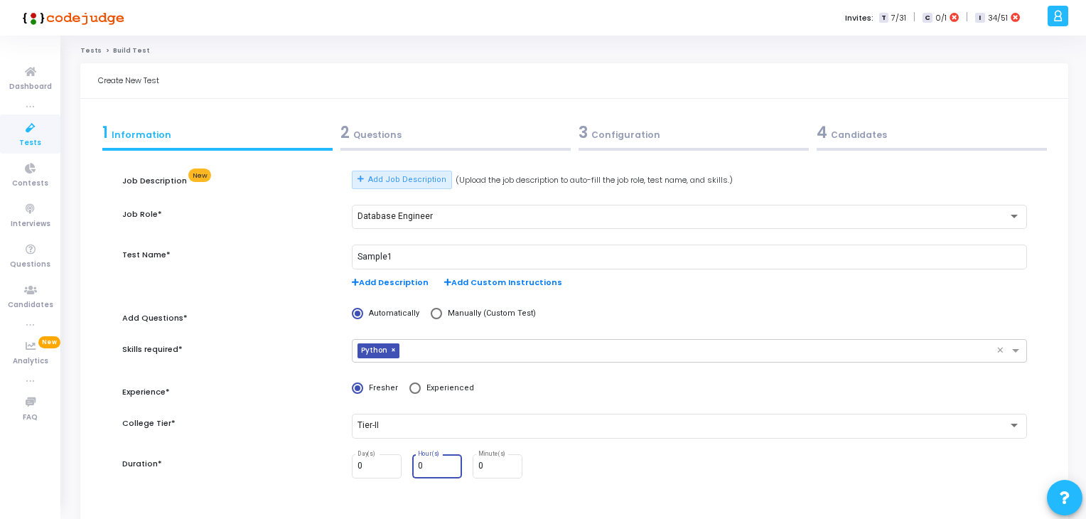
click at [429, 466] on input "0" at bounding box center [437, 466] width 38 height 10
click at [495, 464] on input "0" at bounding box center [497, 466] width 38 height 10
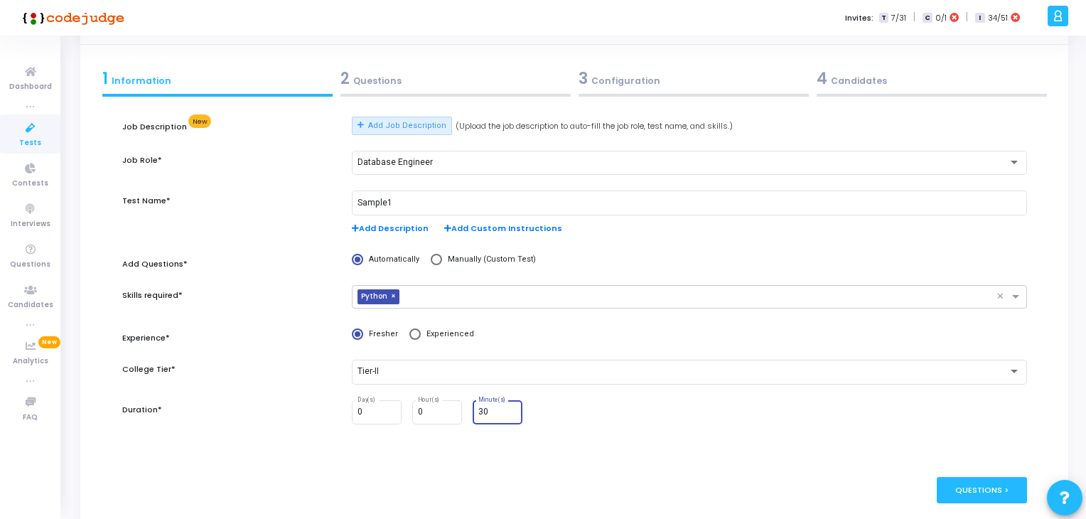
scroll to position [128, 0]
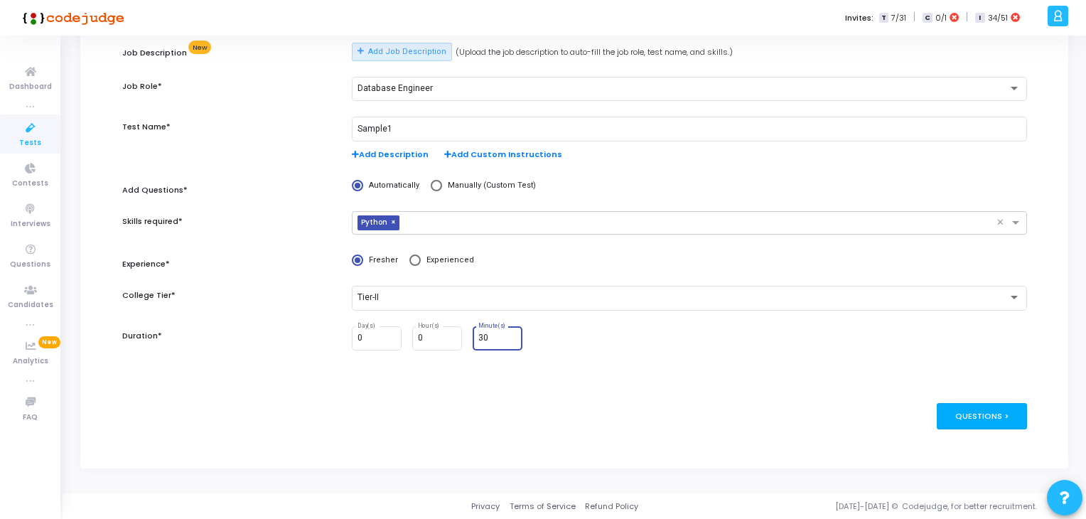
type input "30"
click at [962, 416] on div "Questions >" at bounding box center [982, 416] width 90 height 26
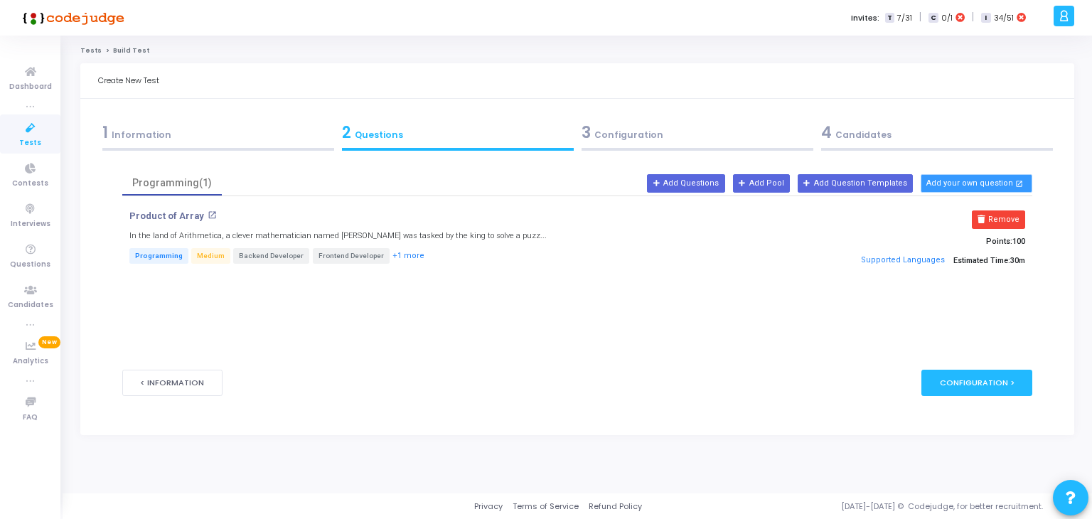
click at [982, 183] on button "Add your own question open_in_new" at bounding box center [976, 183] width 112 height 18
click at [708, 186] on button "Add Questions" at bounding box center [685, 183] width 77 height 18
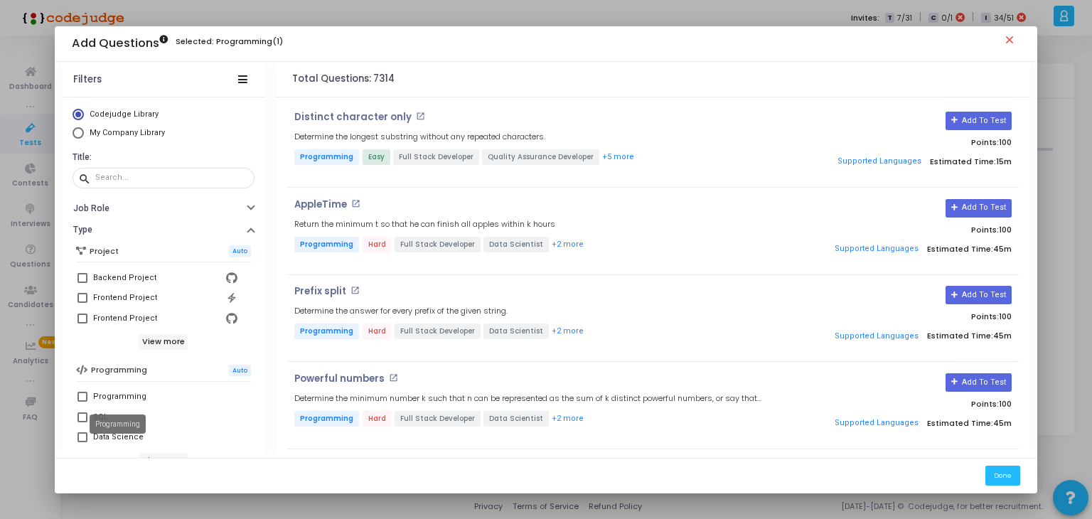
click at [102, 436] on mat-tooltip-component "Programming" at bounding box center [118, 423] width 76 height 39
click at [85, 436] on mat-tooltip-component "Programming" at bounding box center [118, 423] width 76 height 39
click at [83, 436] on mat-tooltip-component "Programming" at bounding box center [118, 423] width 76 height 39
click at [78, 436] on span at bounding box center [82, 437] width 10 height 10
click at [82, 442] on input "Data Science" at bounding box center [82, 442] width 1 height 1
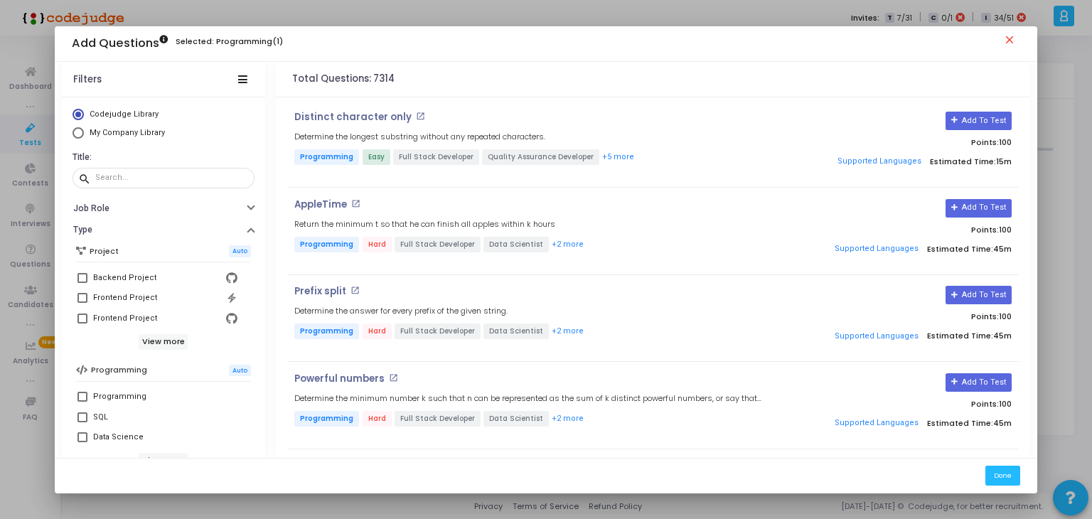
checkbox input "true"
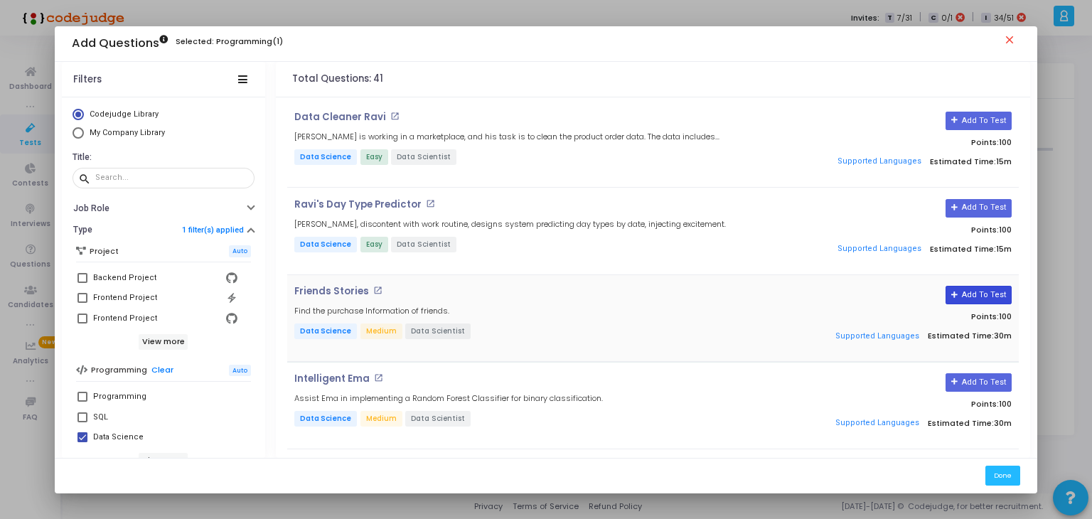
click at [967, 300] on button "Add To Test" at bounding box center [978, 295] width 66 height 18
click at [998, 473] on button "Done" at bounding box center [997, 475] width 35 height 19
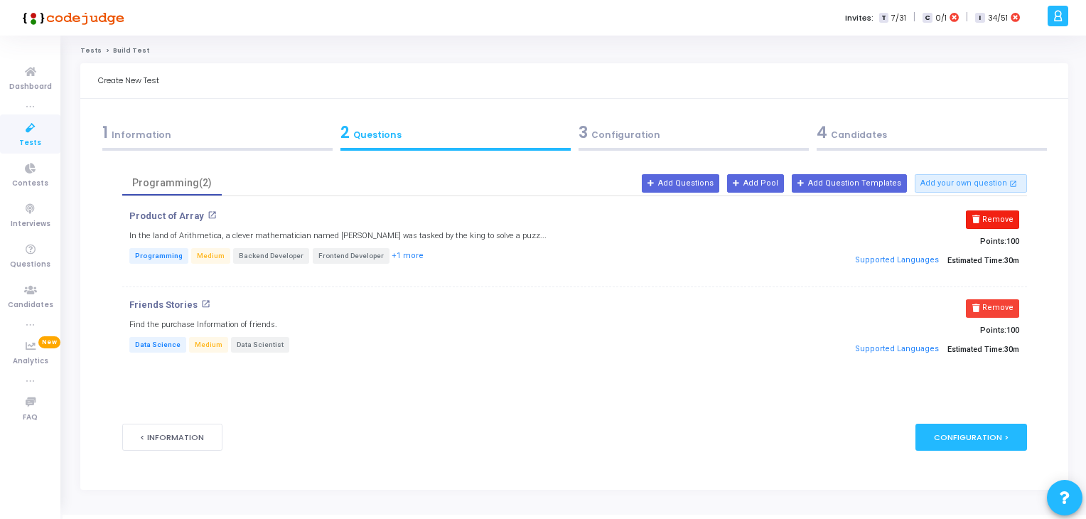
click at [995, 215] on button "Remove" at bounding box center [992, 219] width 53 height 18
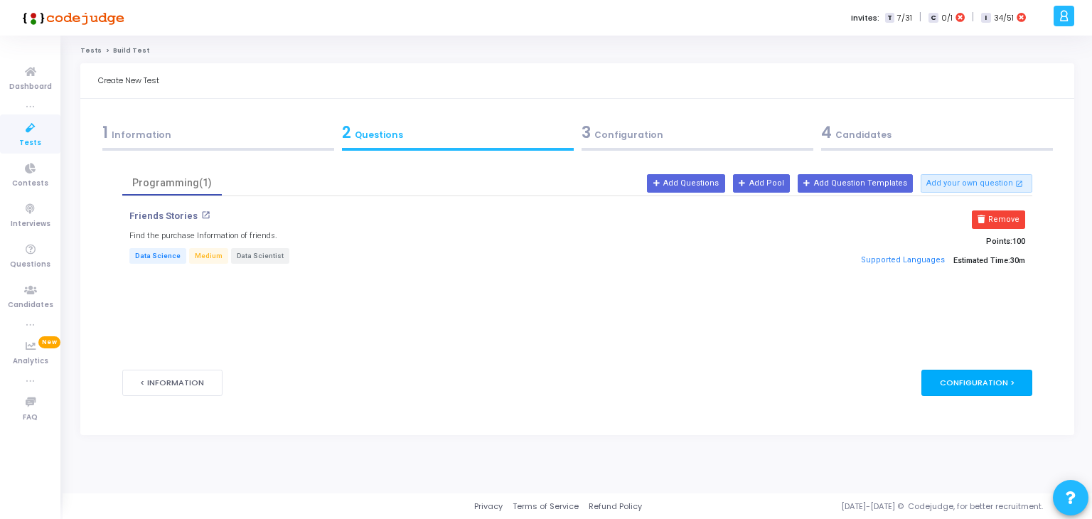
click at [972, 383] on div "Configuration >" at bounding box center [977, 383] width 112 height 26
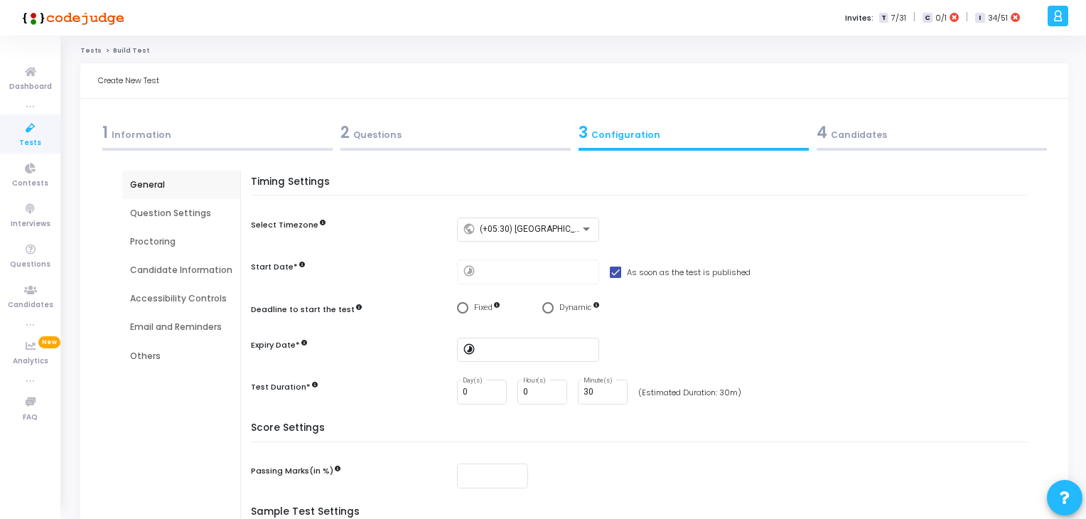
click at [395, 137] on div "2 Questions" at bounding box center [455, 132] width 230 height 23
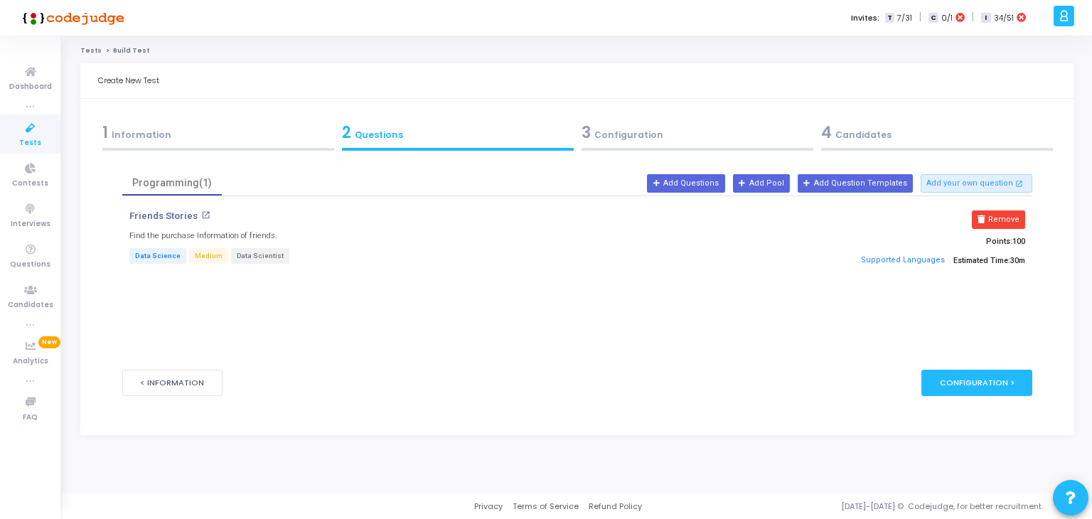
click at [239, 151] on div "1 Information" at bounding box center [218, 136] width 240 height 38
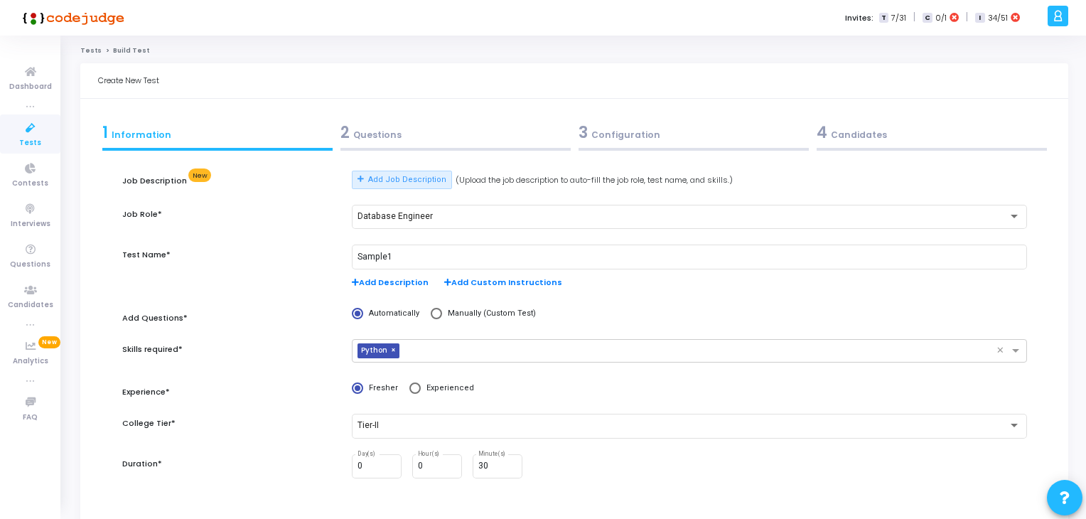
click at [588, 149] on div at bounding box center [694, 149] width 230 height 3
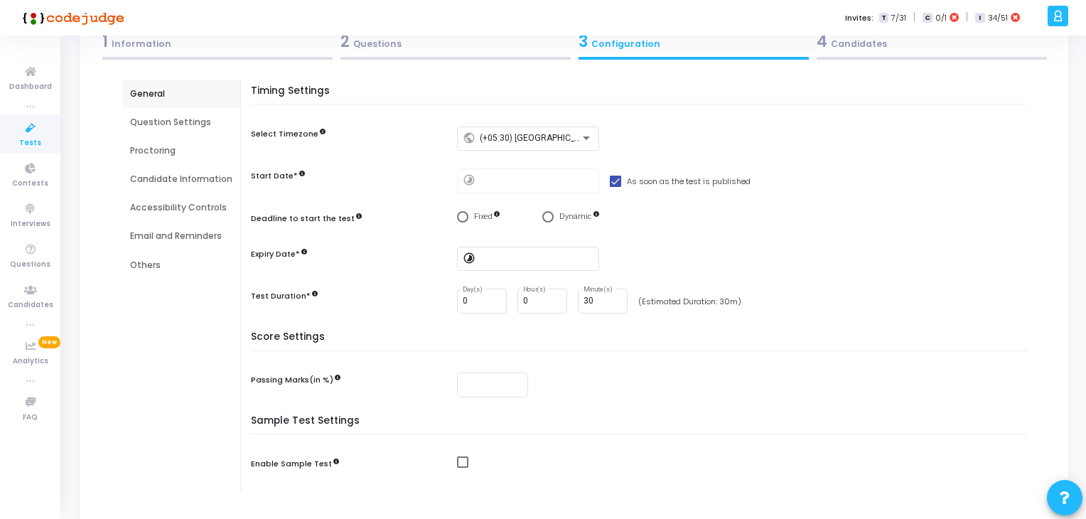
scroll to position [94, 0]
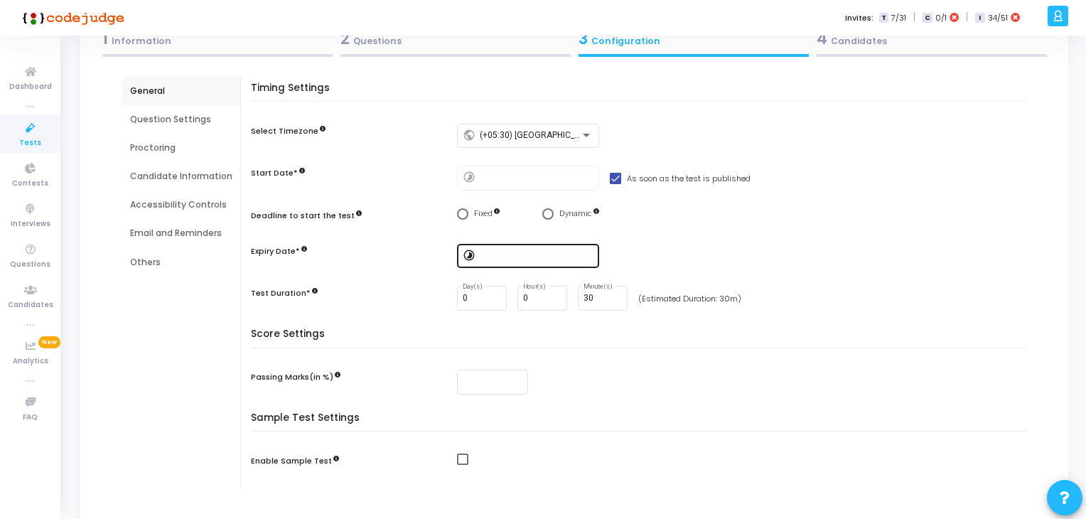
click at [512, 258] on input at bounding box center [537, 256] width 114 height 10
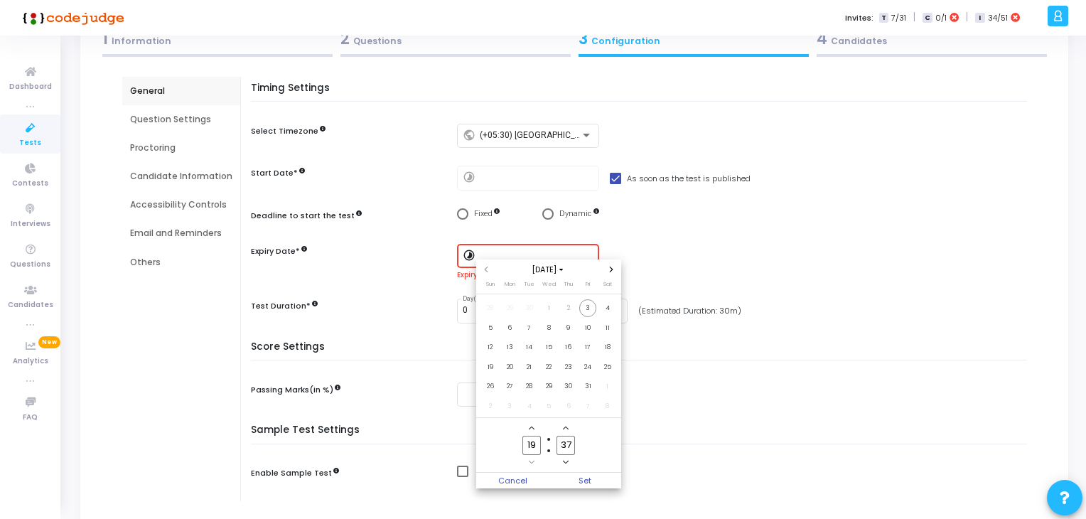
scroll to position [0, 0]
click at [607, 314] on span "4" at bounding box center [608, 308] width 18 height 18
click at [580, 481] on span "Set" at bounding box center [585, 481] width 73 height 16
type input "10/4/2025, 7:37 PM"
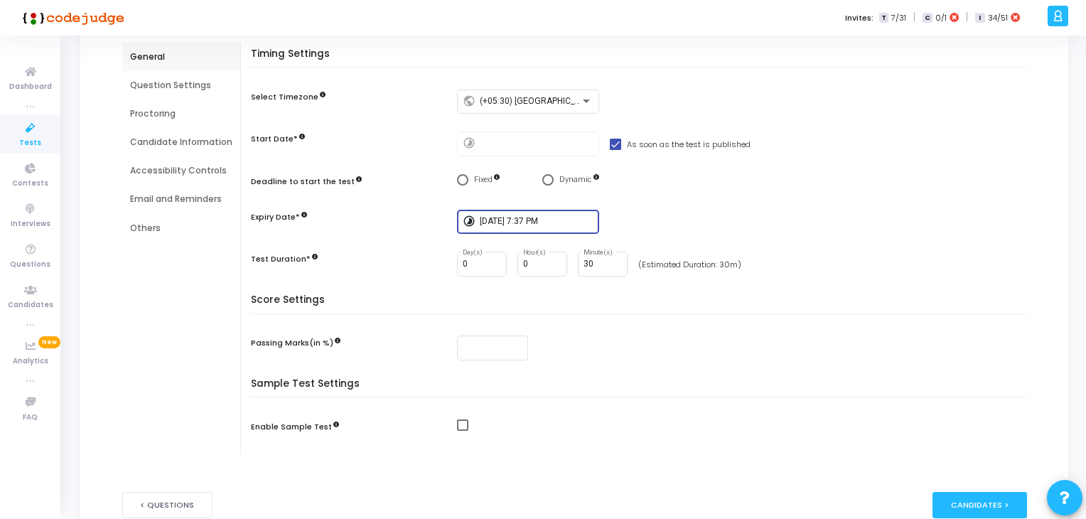
scroll to position [128, 0]
click at [492, 345] on input "number" at bounding box center [493, 348] width 60 height 10
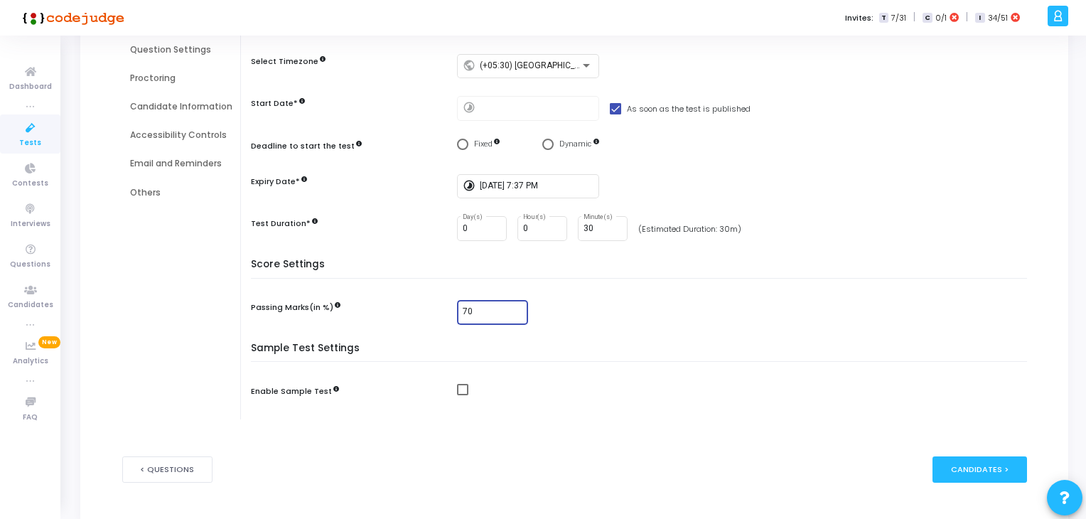
scroll to position [165, 0]
type input "70"
click at [559, 394] on div at bounding box center [745, 391] width 577 height 18
click at [462, 383] on span at bounding box center [462, 387] width 11 height 11
click at [462, 394] on input "checkbox" at bounding box center [462, 394] width 1 height 1
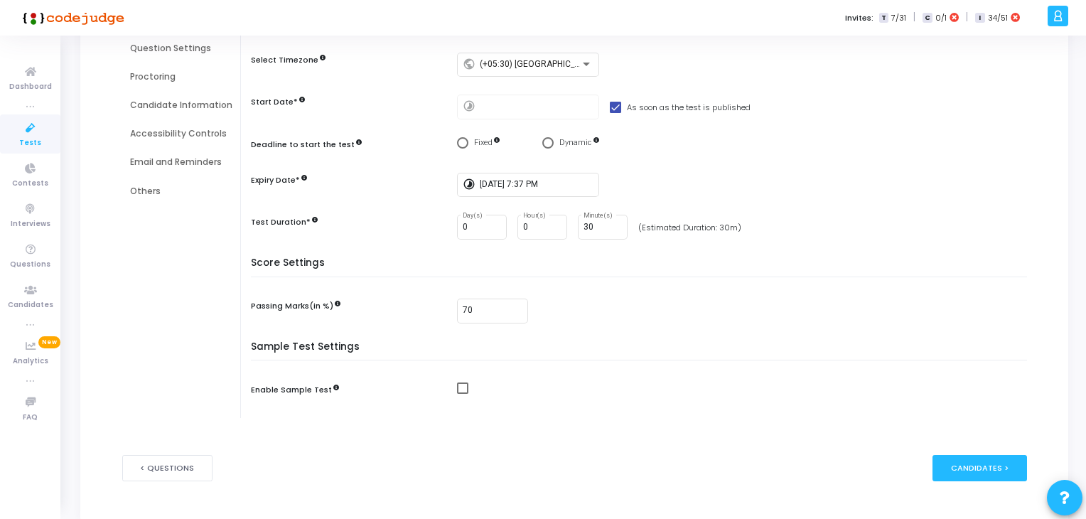
checkbox input "true"
click at [972, 473] on div "Candidates >" at bounding box center [980, 468] width 95 height 26
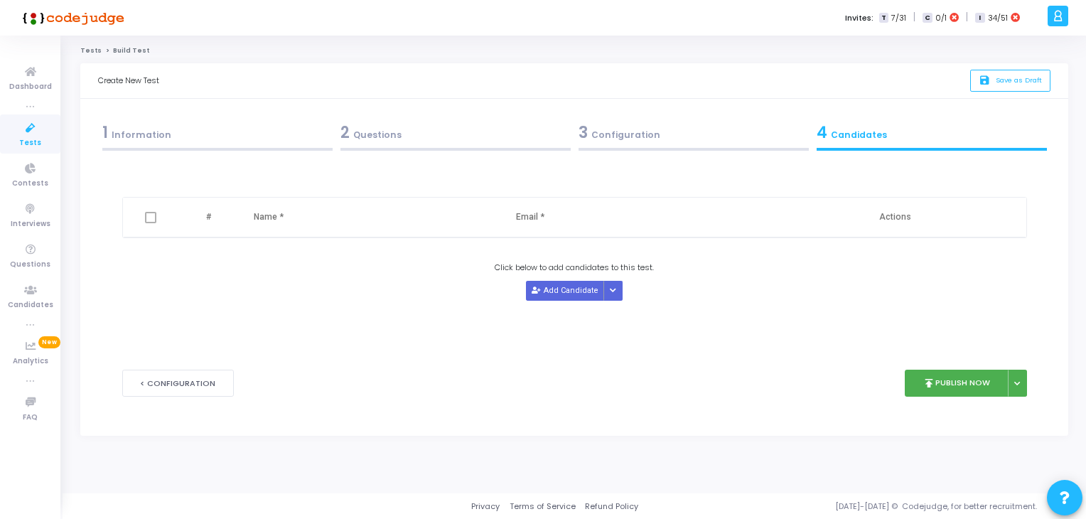
scroll to position [0, 0]
click at [564, 293] on button "Add Candidate" at bounding box center [568, 290] width 78 height 19
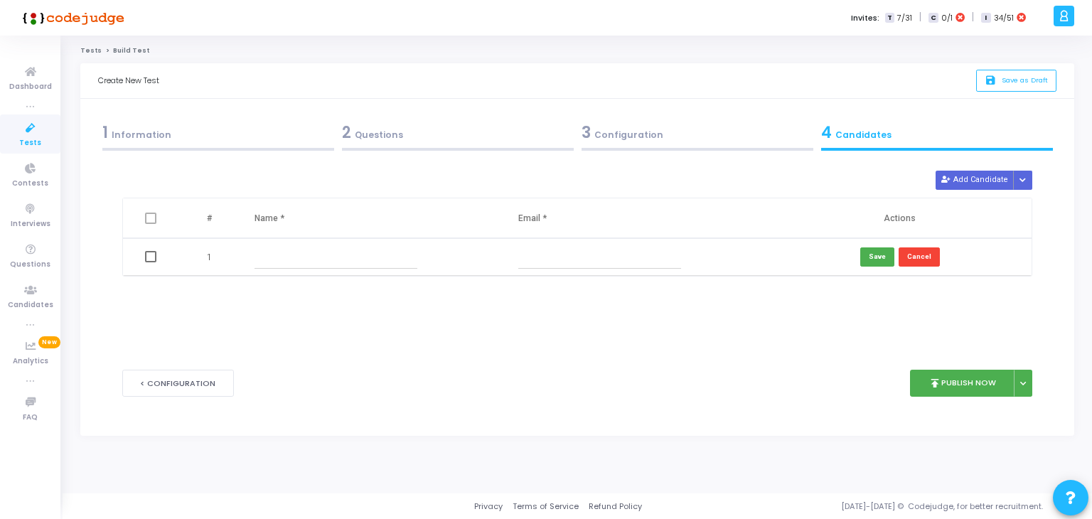
click at [316, 267] on input "text" at bounding box center [335, 256] width 163 height 23
type input "vijay kumar"
click at [537, 262] on input "text" at bounding box center [599, 256] width 163 height 23
type input "vijaykumar730097@gmail.com"
click at [875, 260] on button "Save" at bounding box center [877, 256] width 34 height 19
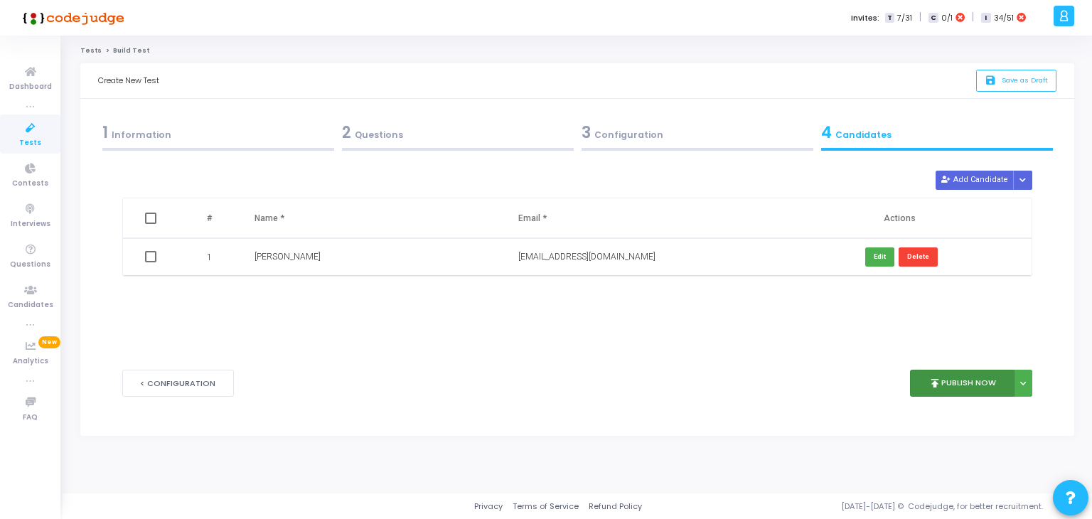
click at [967, 386] on button "publish Publish Now" at bounding box center [962, 384] width 104 height 28
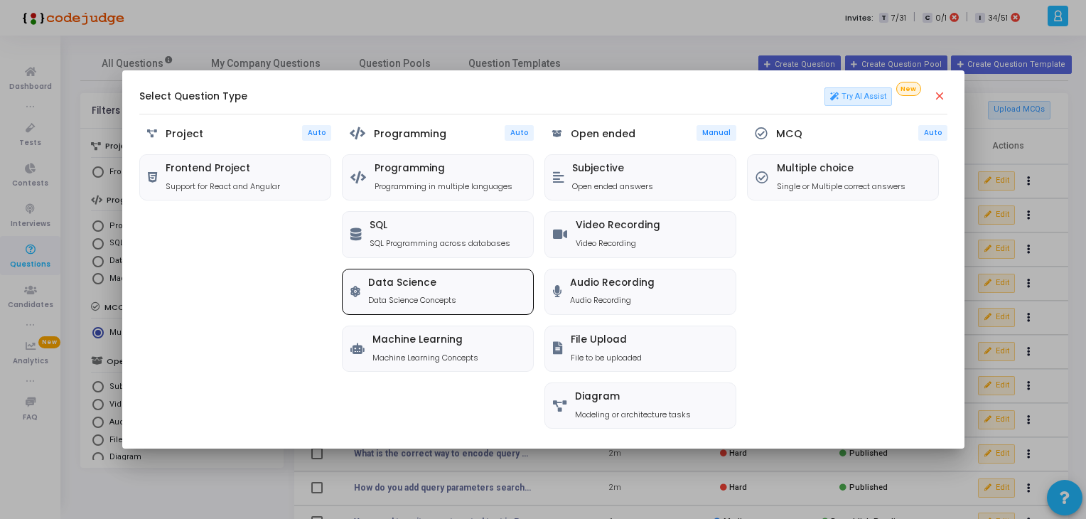
click at [444, 303] on p "Data Science Concepts" at bounding box center [412, 300] width 88 height 12
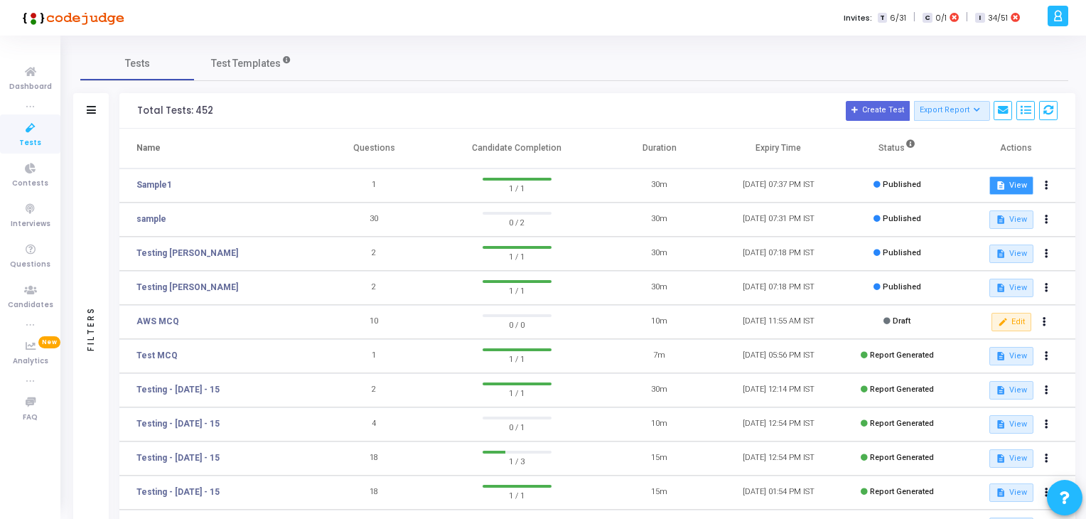
click at [998, 178] on button "description View" at bounding box center [1010, 185] width 43 height 18
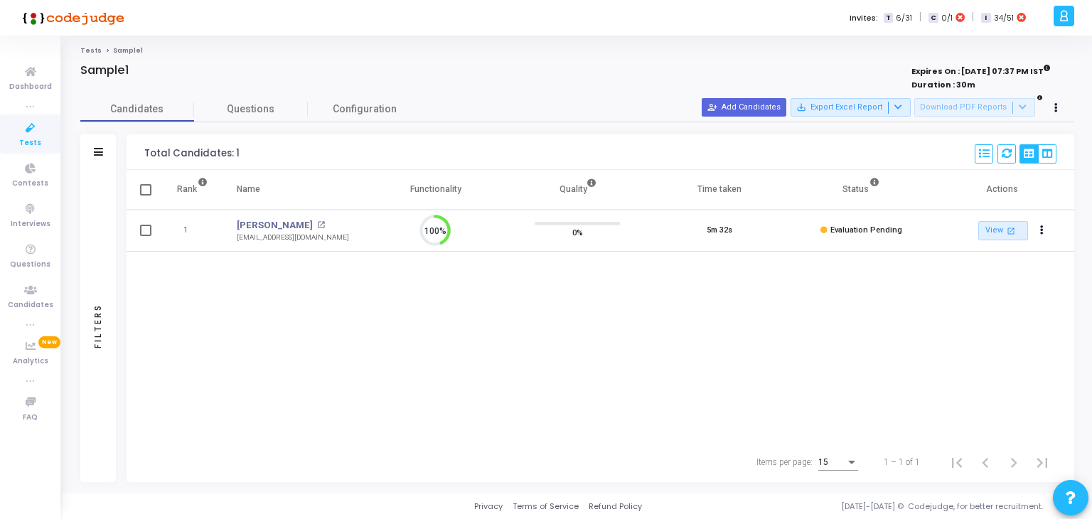
scroll to position [29, 36]
click at [987, 231] on link "View open_in_new" at bounding box center [1003, 230] width 50 height 19
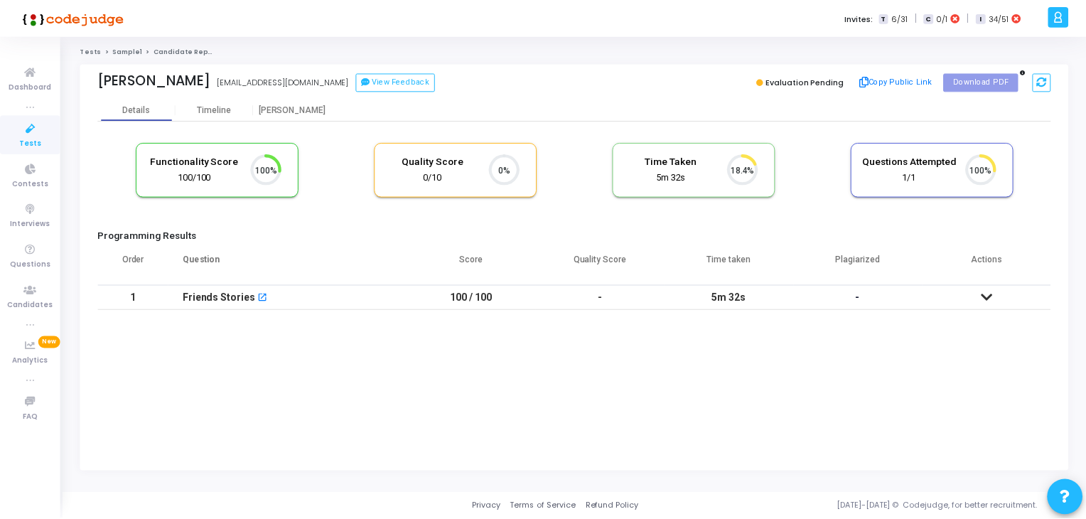
scroll to position [29, 36]
click at [992, 299] on icon at bounding box center [991, 297] width 11 height 10
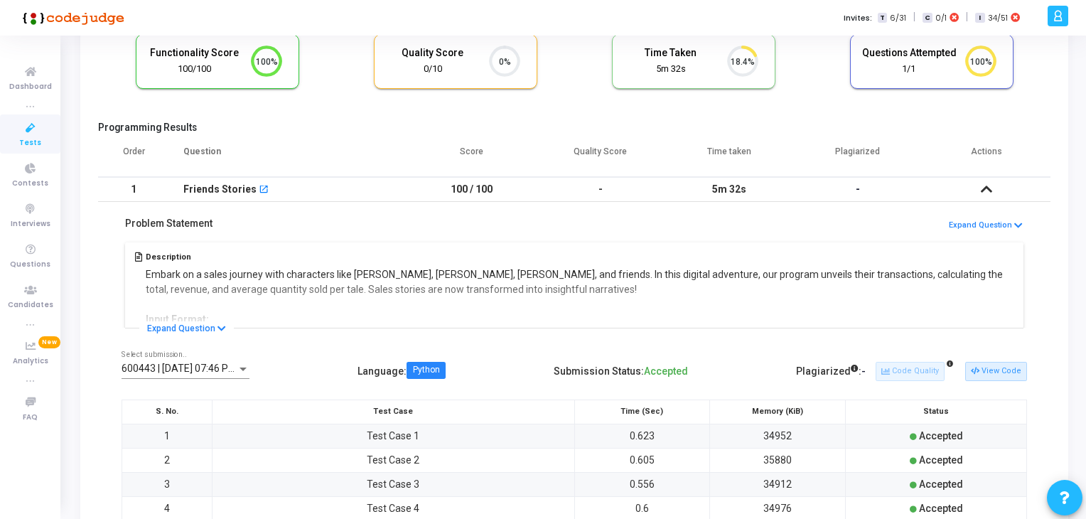
scroll to position [0, 0]
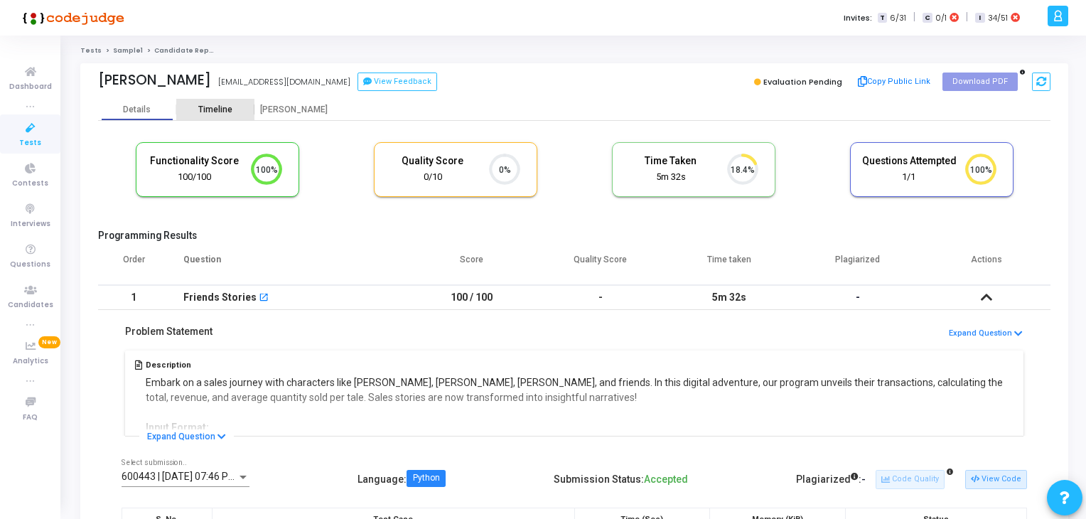
click at [213, 112] on div "Timeline" at bounding box center [215, 109] width 34 height 11
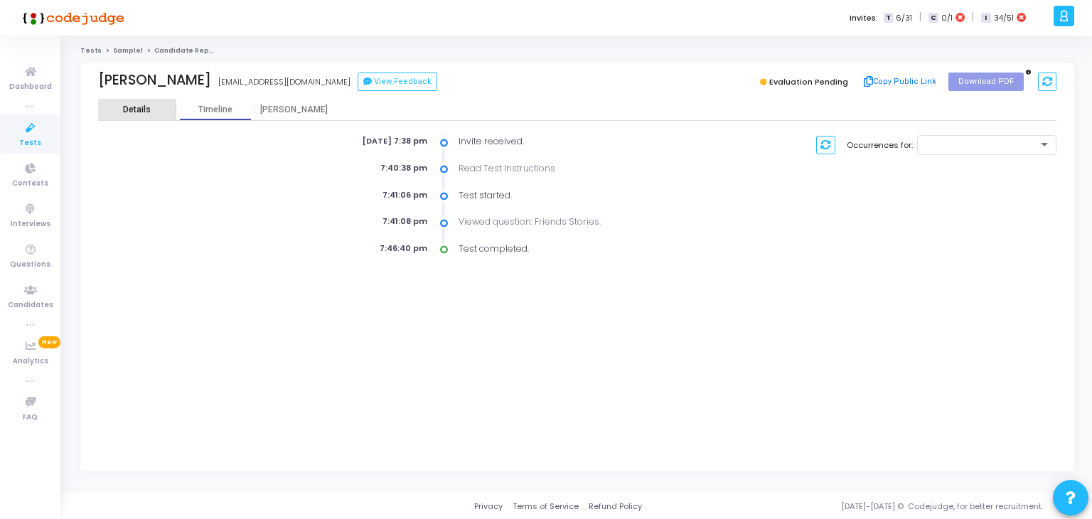
click at [141, 115] on div "Details" at bounding box center [137, 109] width 78 height 21
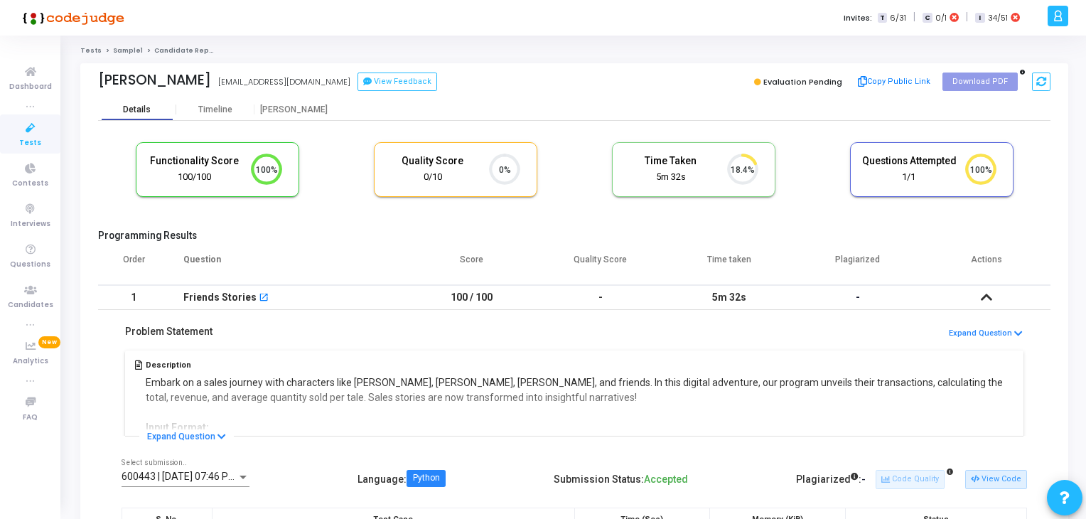
scroll to position [29, 36]
click at [181, 114] on div "Timeline" at bounding box center [215, 109] width 78 height 11
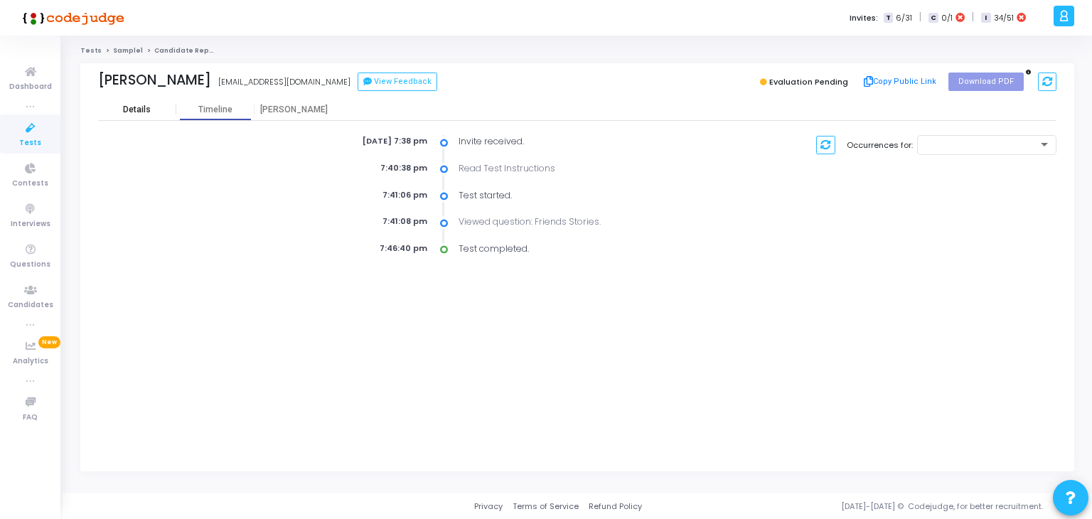
click at [130, 114] on div "Details" at bounding box center [137, 109] width 28 height 11
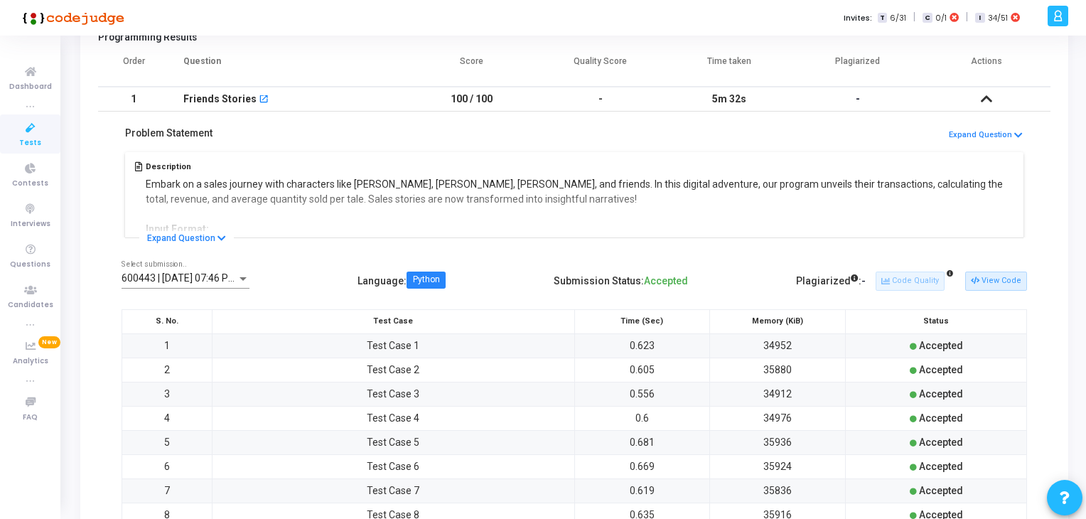
scroll to position [221, 0]
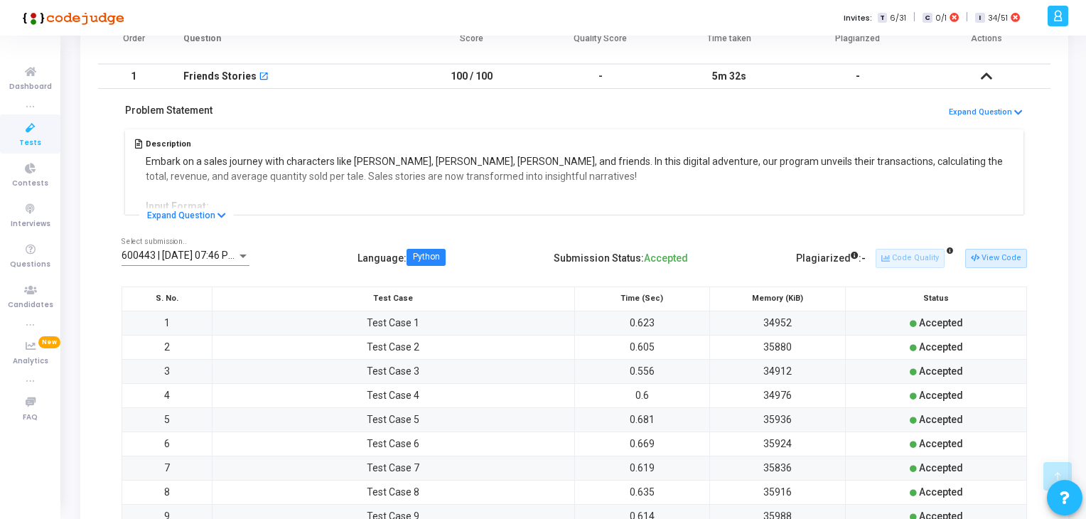
click at [215, 263] on div "600443 | 03 Oct, 2025 07:46 PM IST (Best) Select submission.." at bounding box center [186, 252] width 128 height 28
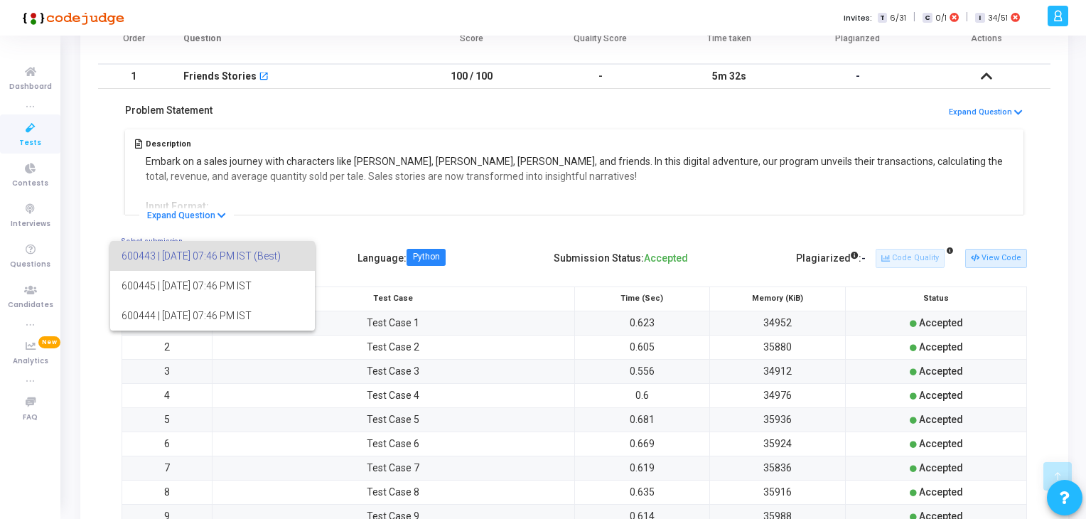
click at [422, 210] on div at bounding box center [543, 259] width 1086 height 519
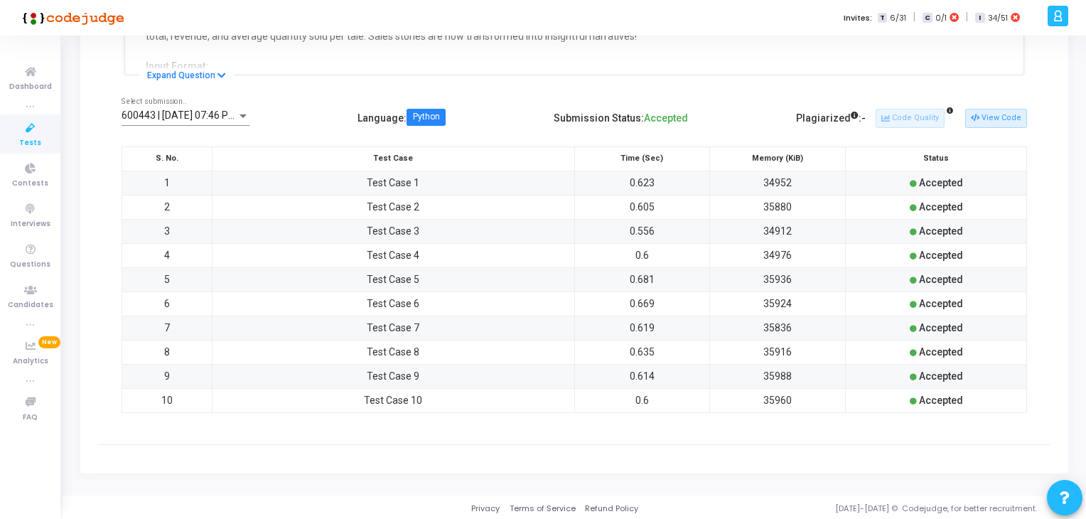
scroll to position [0, 0]
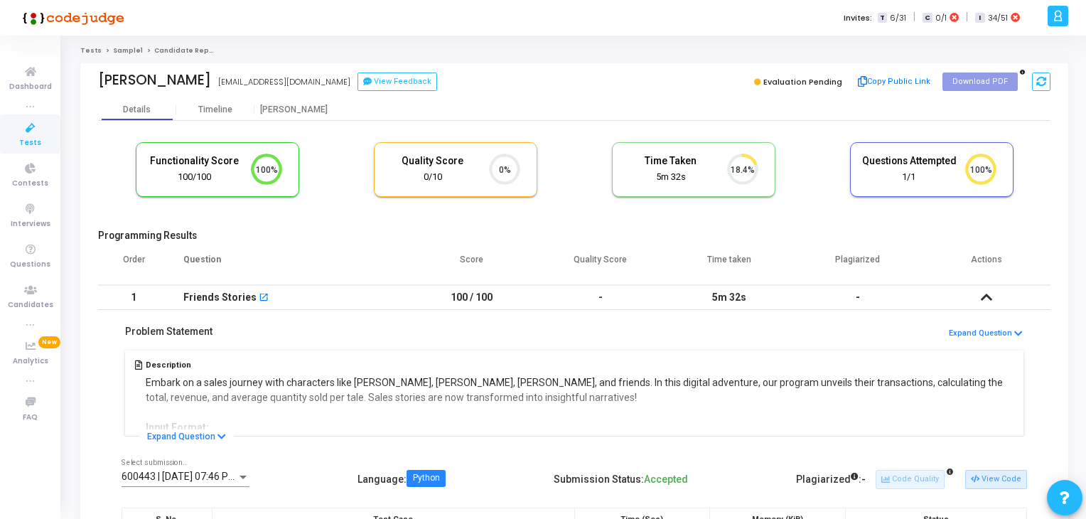
click at [125, 50] on link "Sample1" at bounding box center [128, 50] width 30 height 9
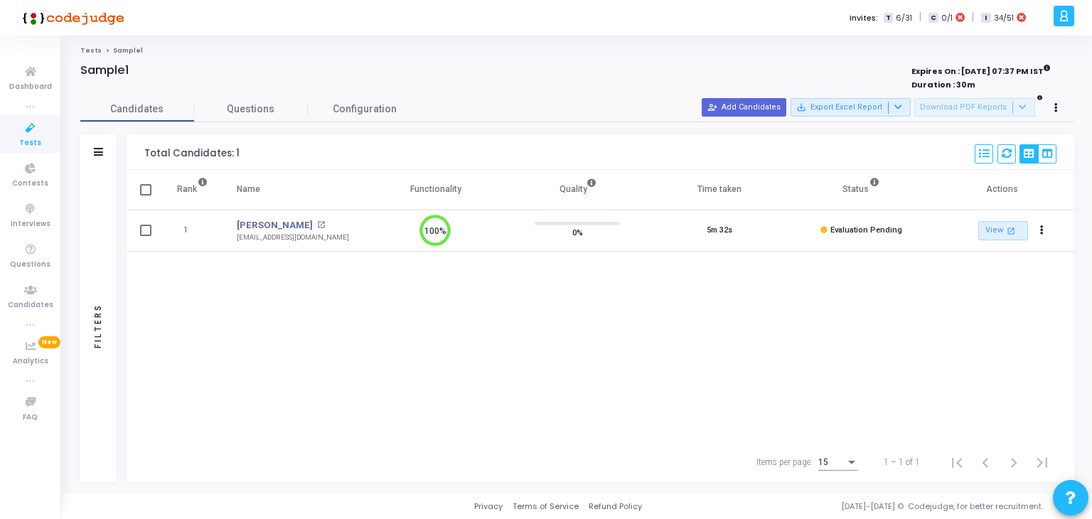
click at [102, 46] on li "Sample1" at bounding box center [122, 50] width 41 height 9
click at [96, 48] on link "Tests" at bounding box center [90, 50] width 21 height 9
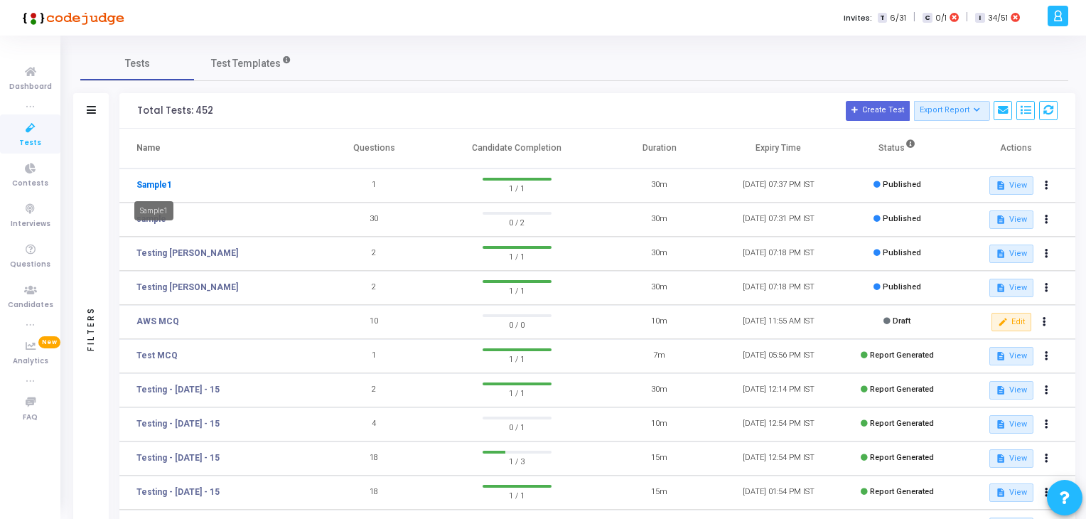
click at [159, 188] on link "Sample1" at bounding box center [154, 184] width 36 height 13
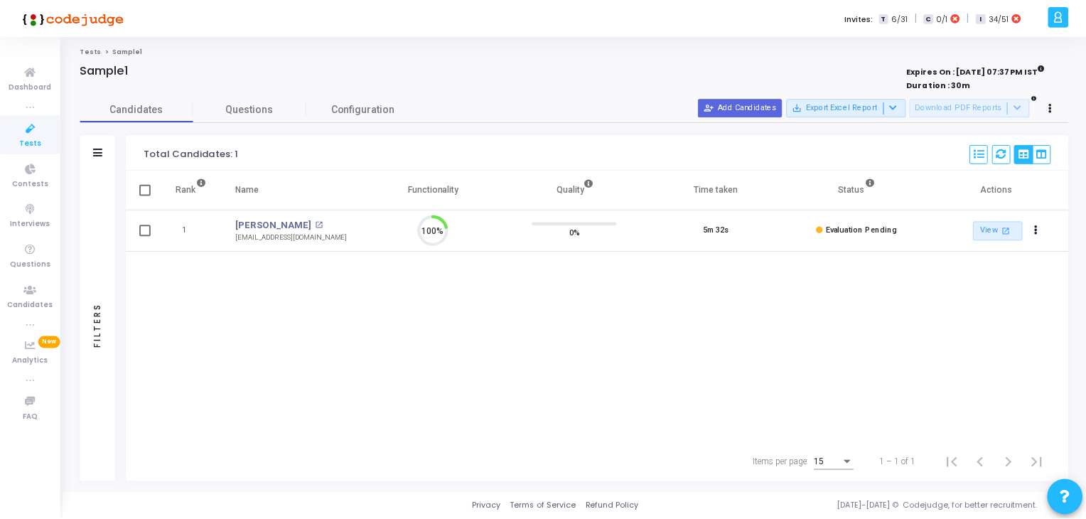
scroll to position [29, 36]
click at [585, 255] on div "Rank Name Functionality Quality Time taken Status Actions 1 Vijay Kumar open_in…" at bounding box center [601, 306] width 948 height 272
click at [250, 111] on span "Questions" at bounding box center [251, 109] width 114 height 15
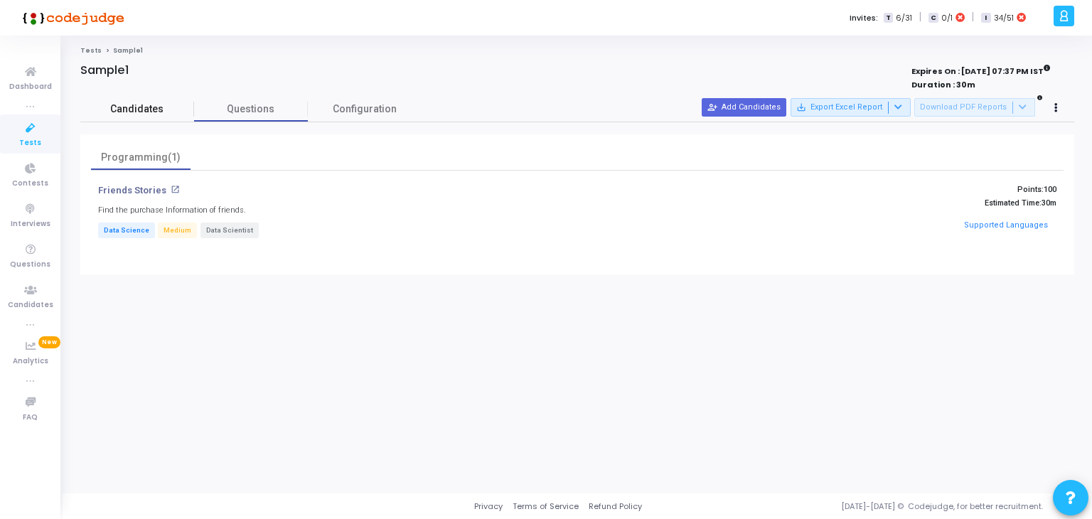
click at [156, 113] on span "Candidates" at bounding box center [137, 109] width 114 height 15
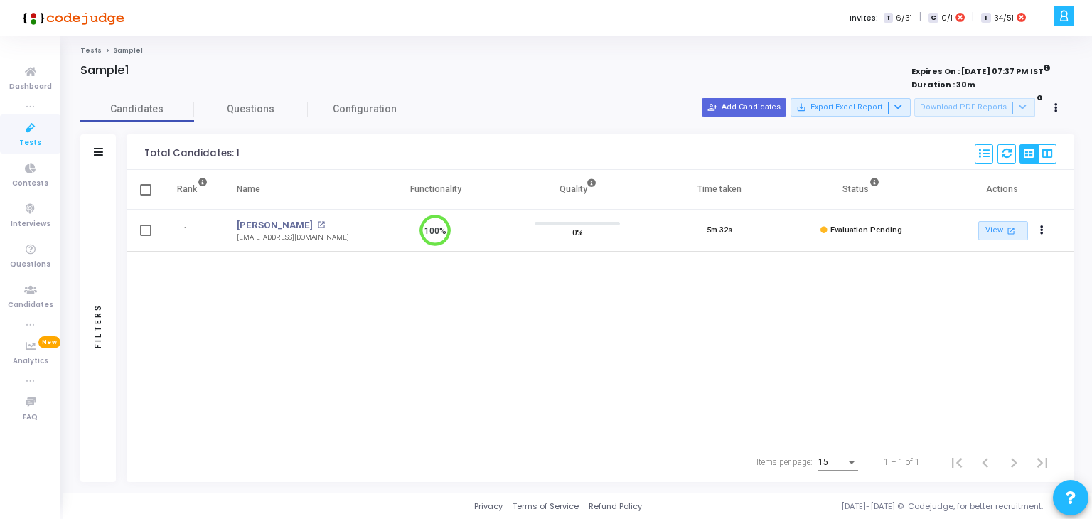
click at [87, 56] on div "Tests Sample1 Sample1 Expires On : 04 Oct, 2025 07:37 PM IST Duration : 30m Can…" at bounding box center [577, 264] width 994 height 436
click at [87, 54] on link "Tests" at bounding box center [90, 50] width 21 height 9
click at [989, 225] on link "View open_in_new" at bounding box center [1003, 230] width 50 height 19
